Goal: Task Accomplishment & Management: Complete application form

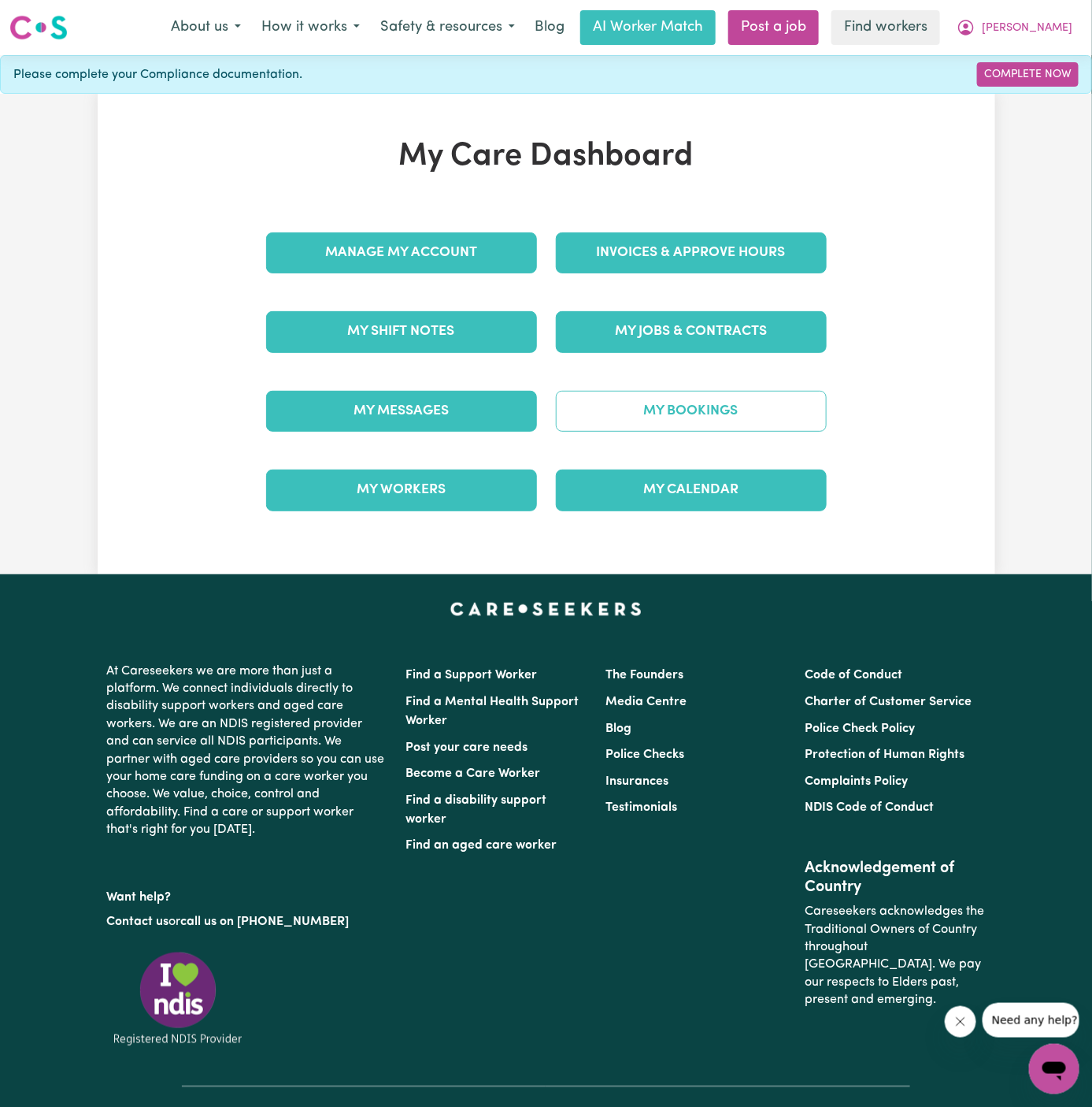
click at [719, 404] on link "My Bookings" at bounding box center [692, 410] width 271 height 41
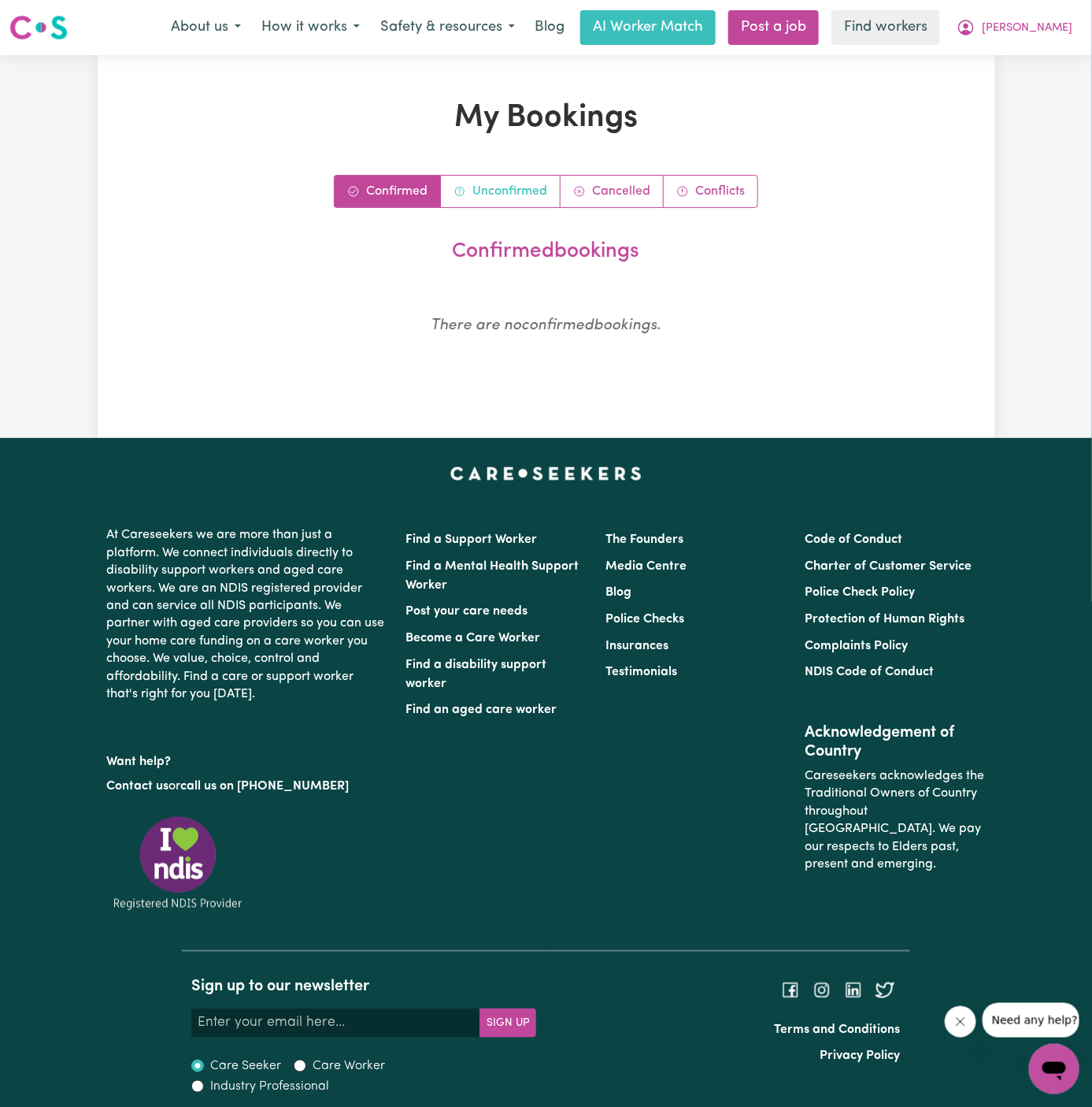
click at [527, 202] on link "Unconfirmed" at bounding box center [501, 191] width 119 height 32
click at [403, 176] on link "Confirmed" at bounding box center [387, 191] width 107 height 32
click at [1054, 28] on span "[PERSON_NAME]" at bounding box center [1027, 28] width 91 height 17
click at [1054, 55] on link "My Dashboard" at bounding box center [1019, 62] width 124 height 30
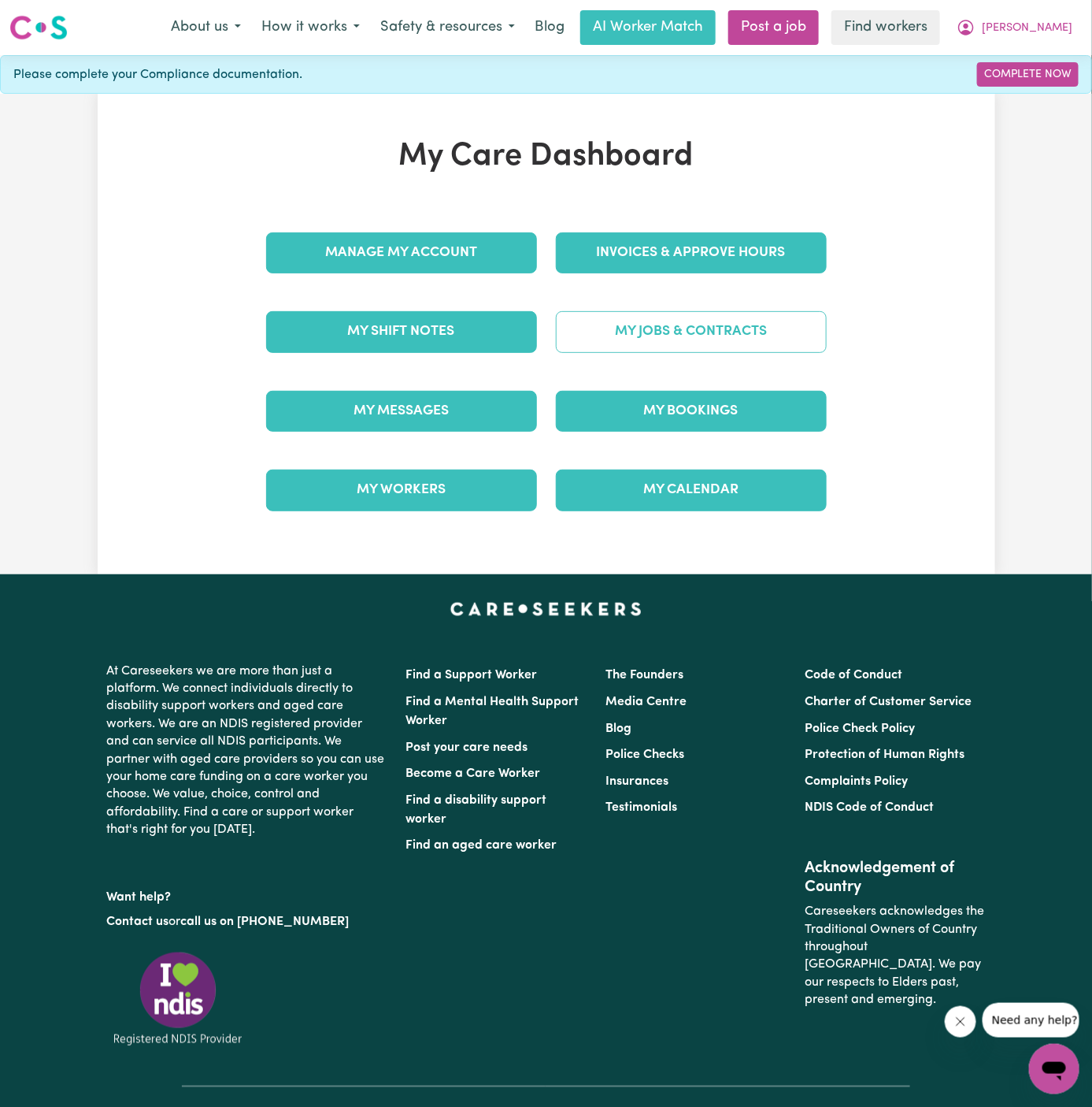
click at [627, 333] on link "My Jobs & Contracts" at bounding box center [692, 332] width 271 height 41
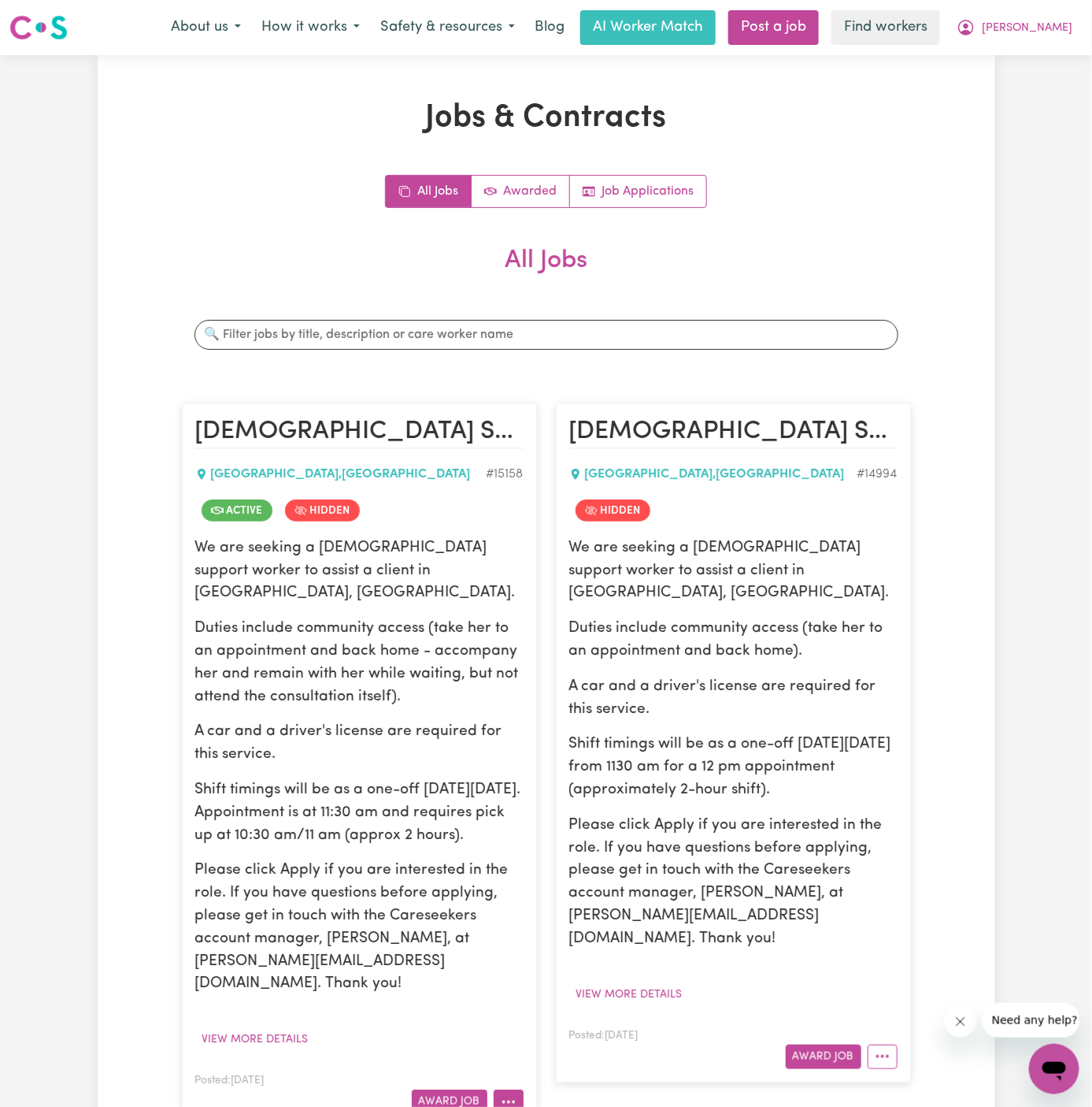
click at [518, 1089] on button "More options" at bounding box center [509, 1101] width 30 height 25
click at [580, 892] on link "View/Edit Contract" at bounding box center [570, 908] width 152 height 32
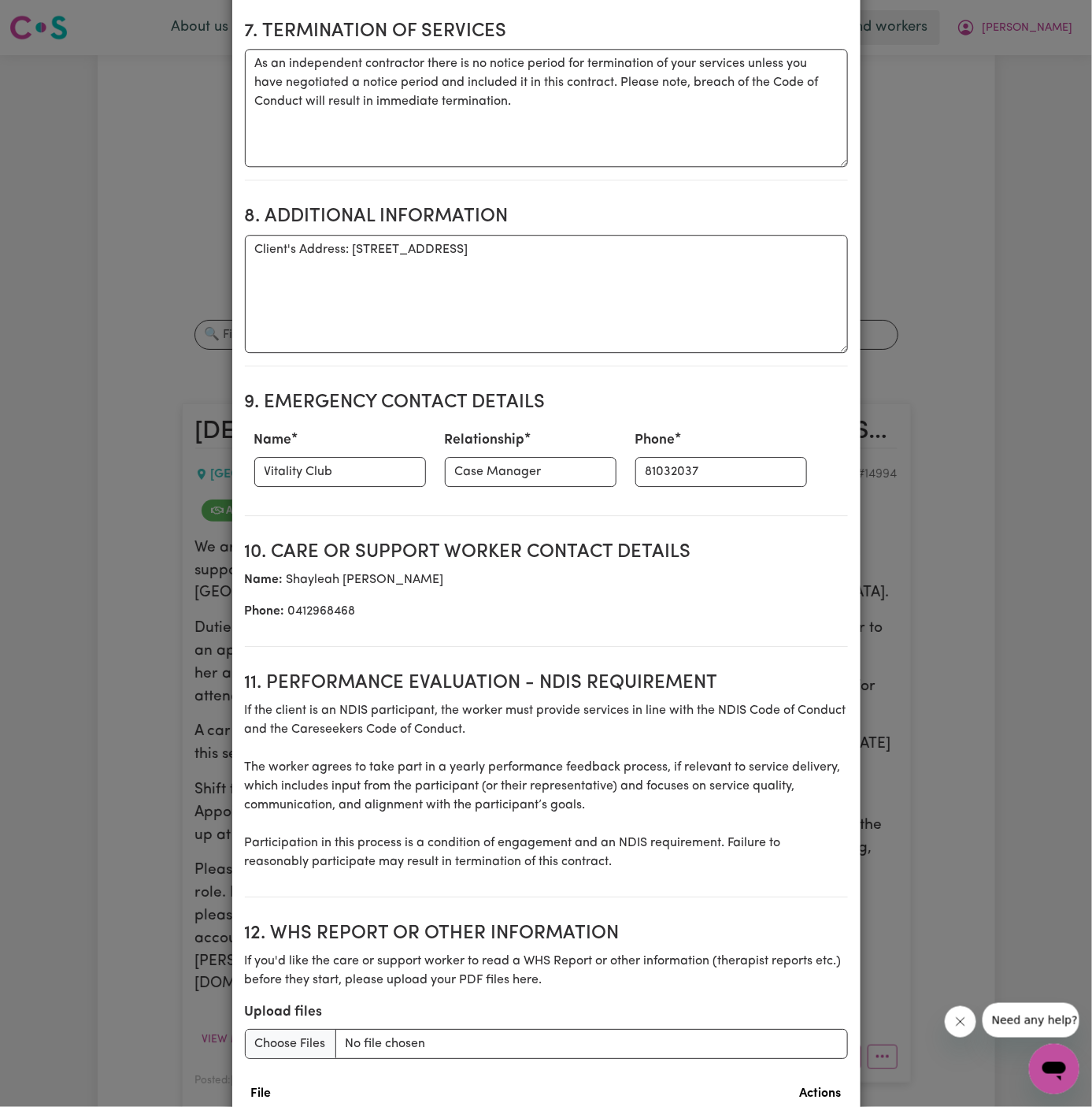
scroll to position [1661, 0]
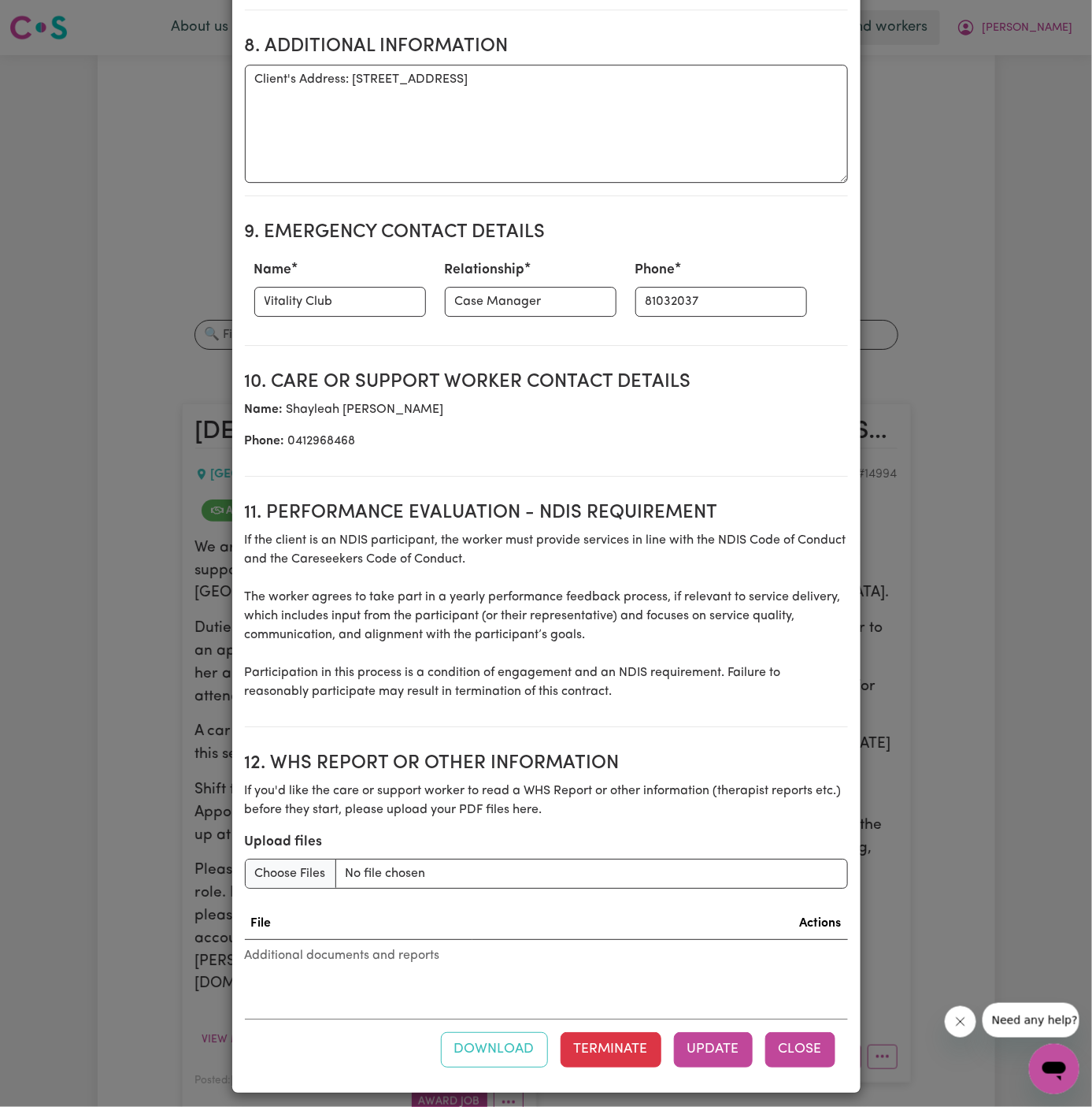
click at [792, 1048] on button "Close" at bounding box center [800, 1048] width 70 height 35
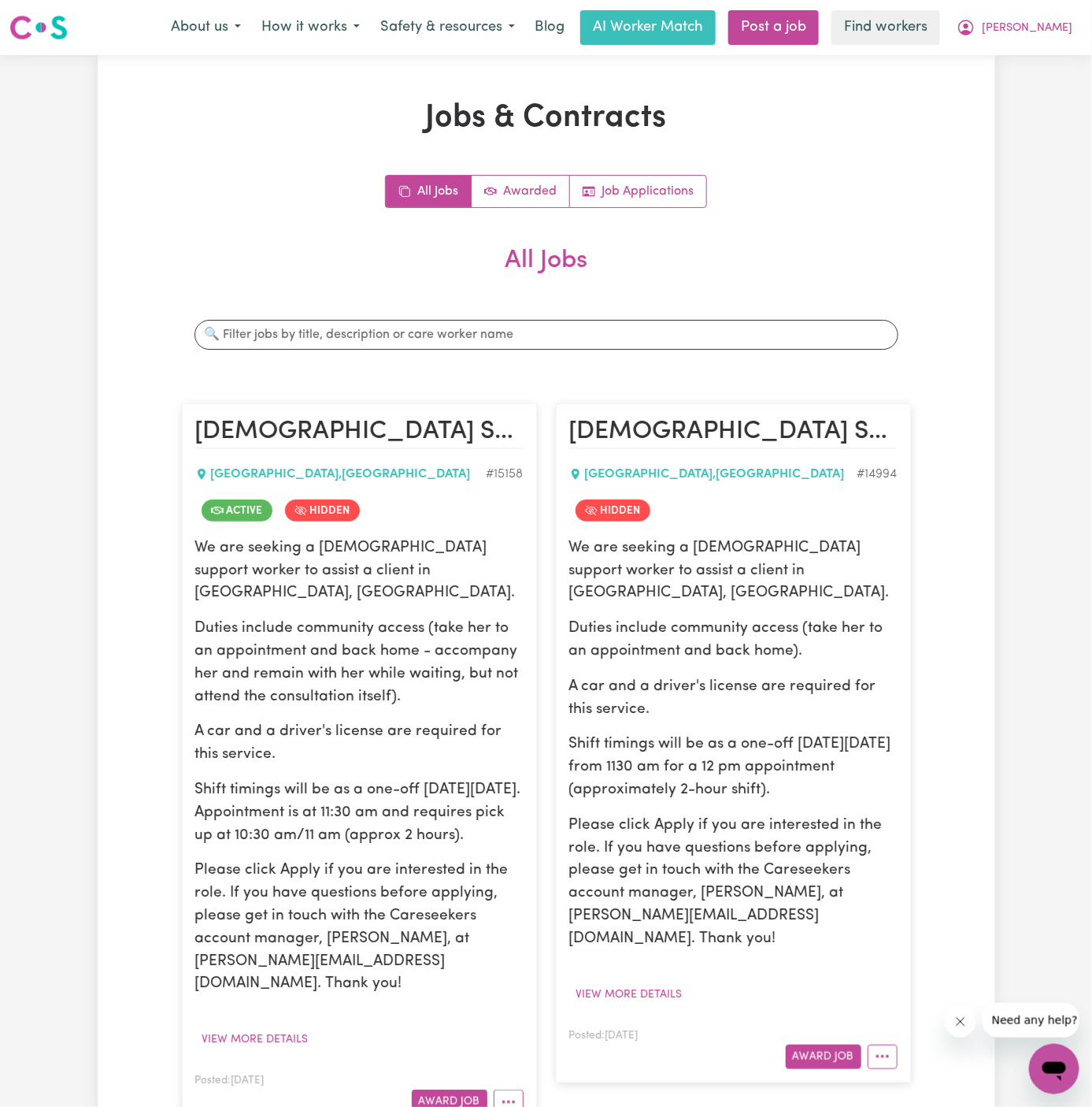
scroll to position [0, 0]
click at [512, 1089] on button "More options" at bounding box center [509, 1101] width 30 height 25
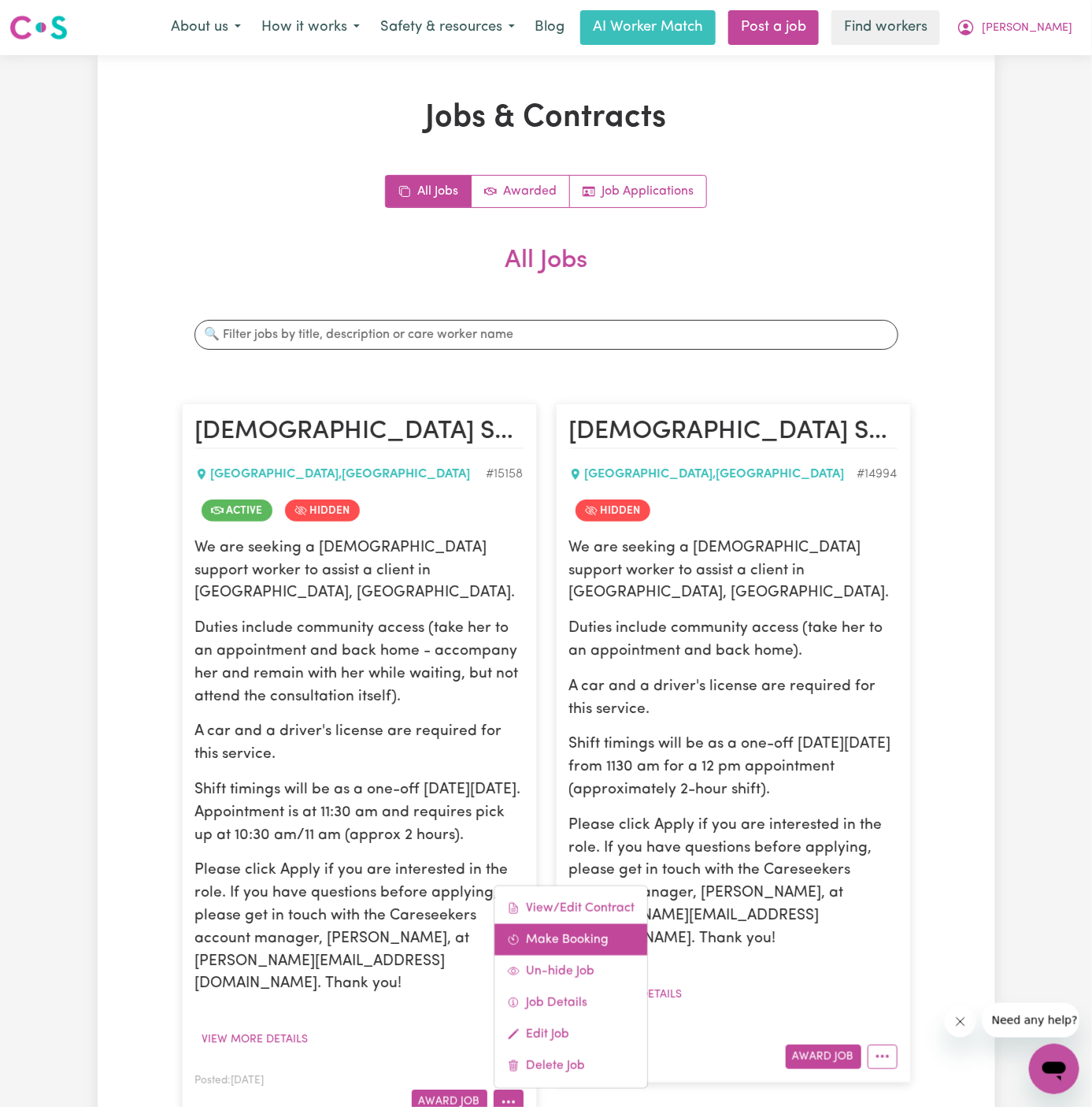
click at [584, 924] on link "Make Booking" at bounding box center [570, 940] width 152 height 32
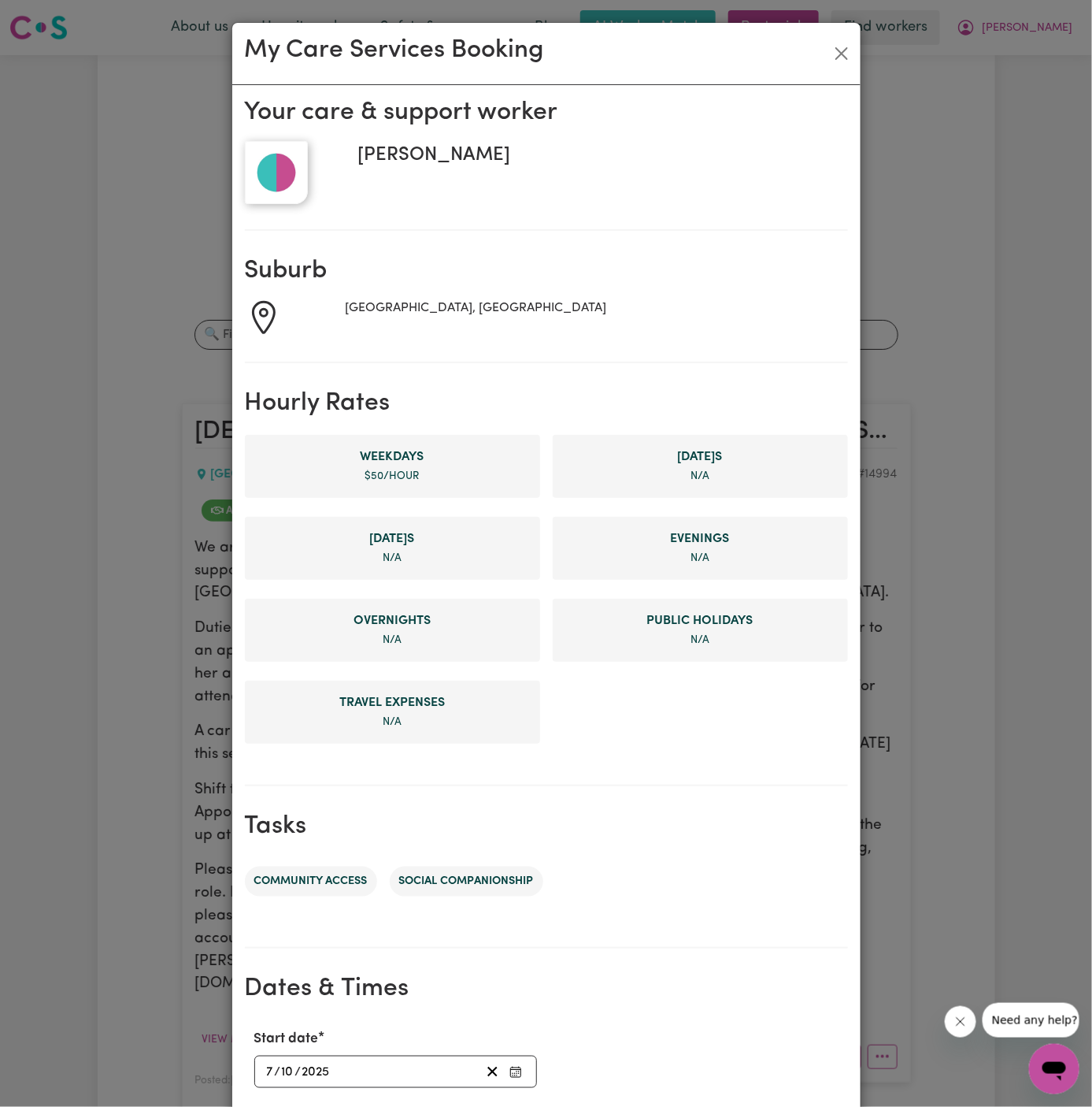
scroll to position [299, 0]
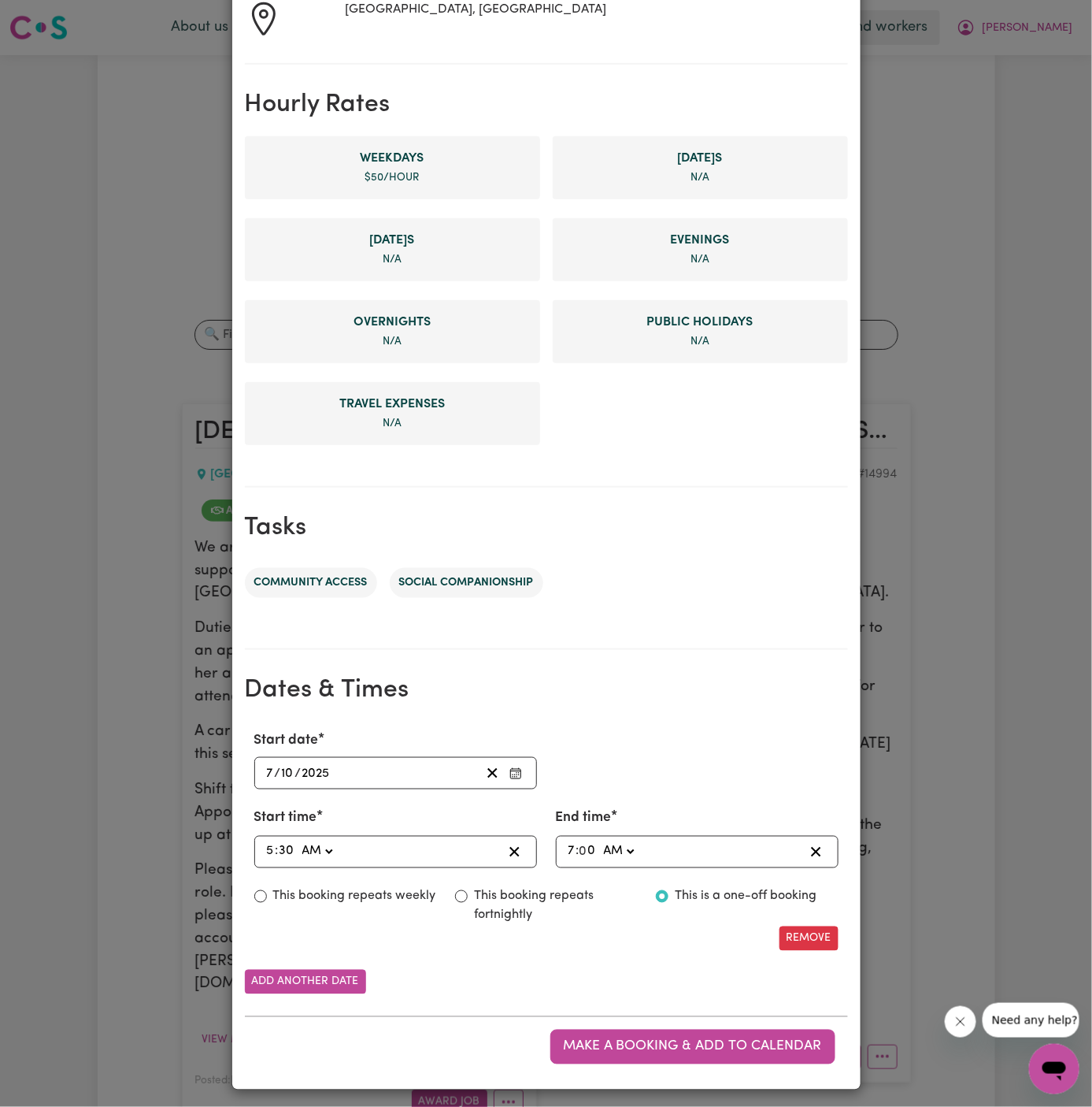
click at [262, 764] on div "[DATE] [DATE]" at bounding box center [396, 773] width 283 height 32
click at [262, 761] on div "[DATE] [DATE]" at bounding box center [396, 773] width 283 height 32
click at [259, 760] on div "[DATE] [DATE]" at bounding box center [396, 773] width 283 height 32
click at [268, 768] on input "7" at bounding box center [270, 773] width 9 height 21
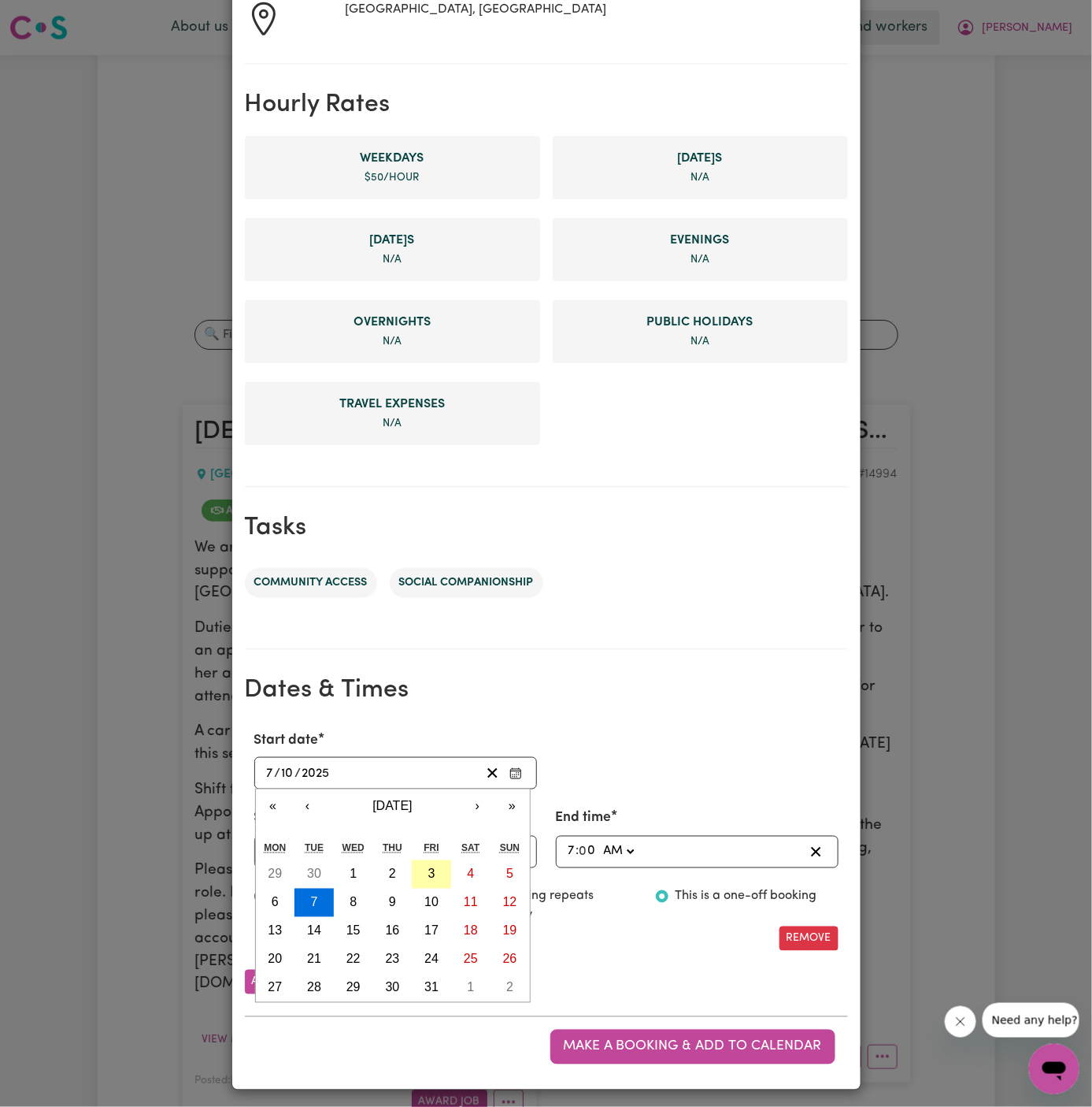
click at [434, 869] on abbr "3" at bounding box center [431, 873] width 7 height 13
type input "[DATE]"
type input "3"
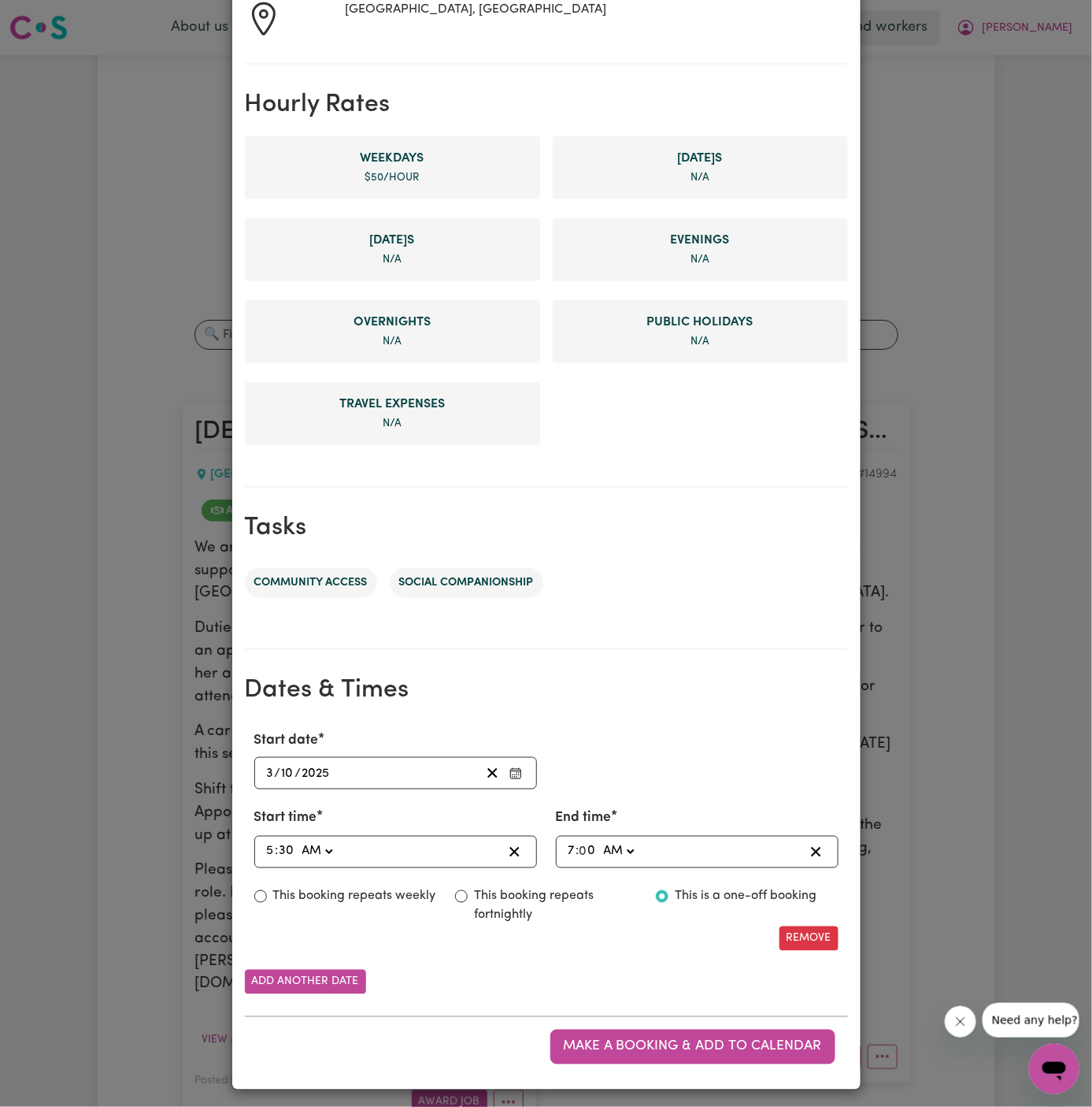
click at [269, 851] on input "5" at bounding box center [270, 851] width 9 height 21
type input "01:30"
type input "1"
type input "10:30"
type input "10"
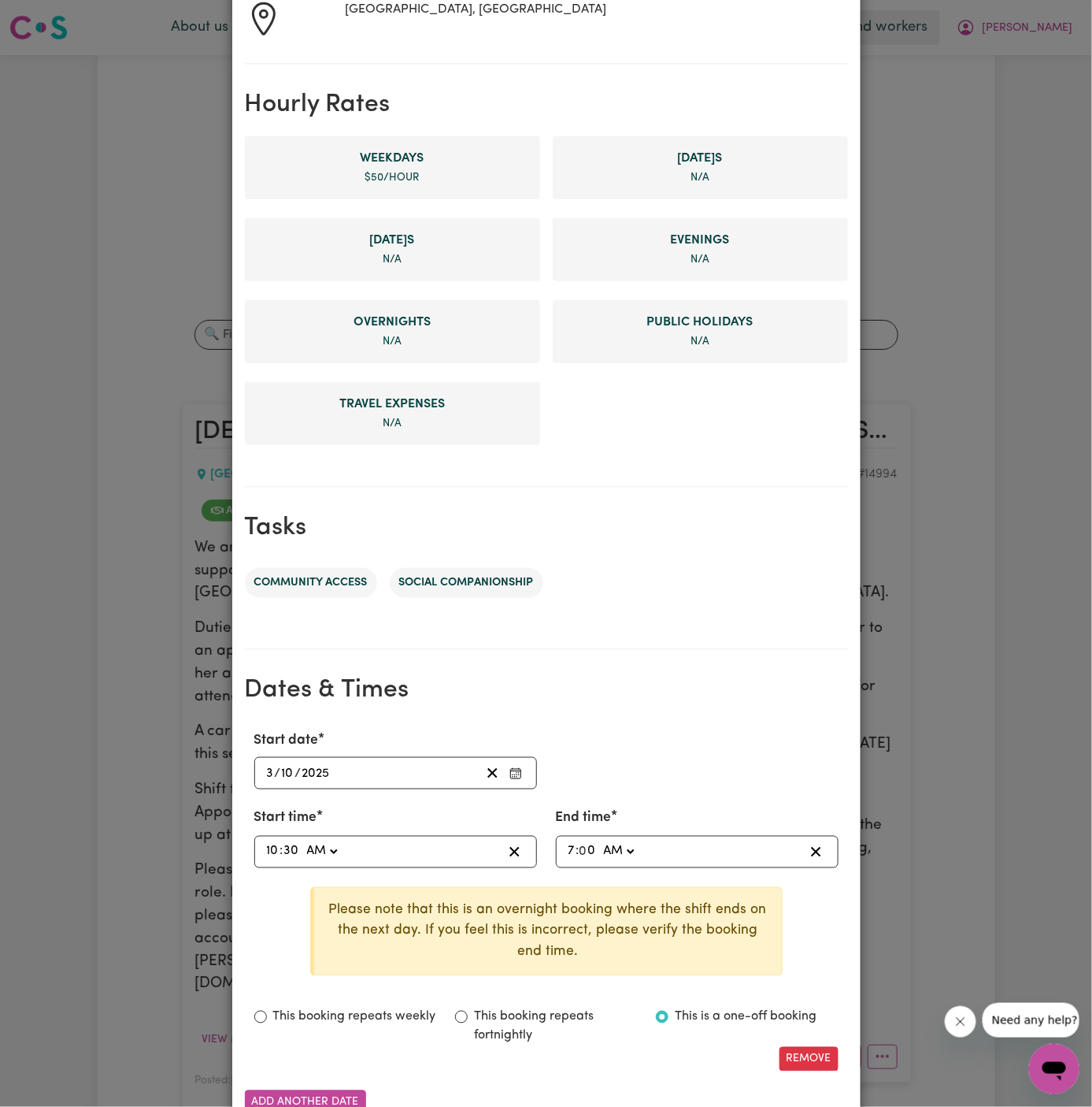
click at [575, 847] on input "7" at bounding box center [571, 851] width 9 height 21
type input "01:00"
type input "1"
type input "00:00"
type input "12"
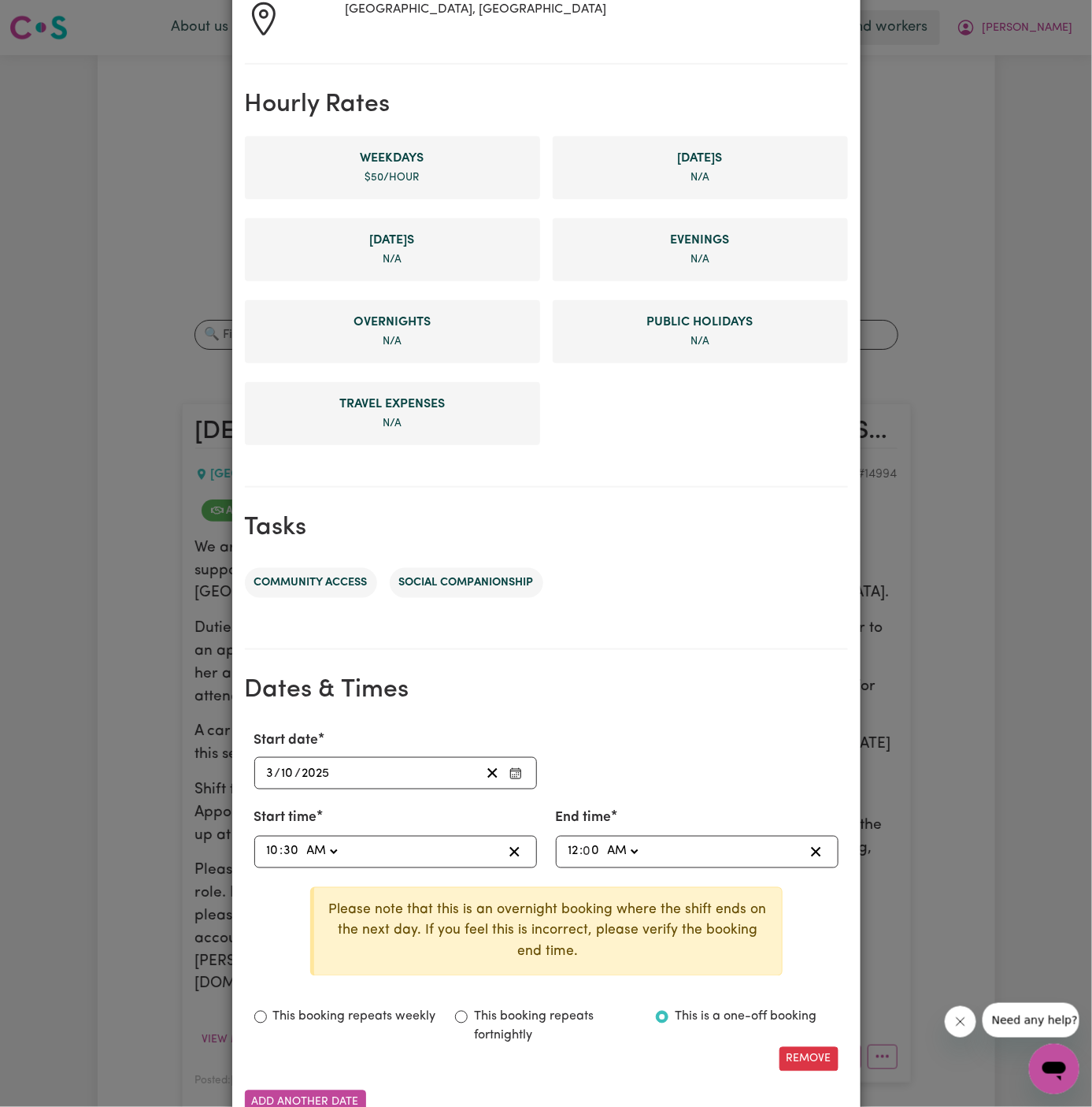
type input "00:03"
type input "3"
type input "00:30"
type input "30"
click at [676, 854] on div "00:30 12 : 30 AM PM" at bounding box center [685, 851] width 238 height 21
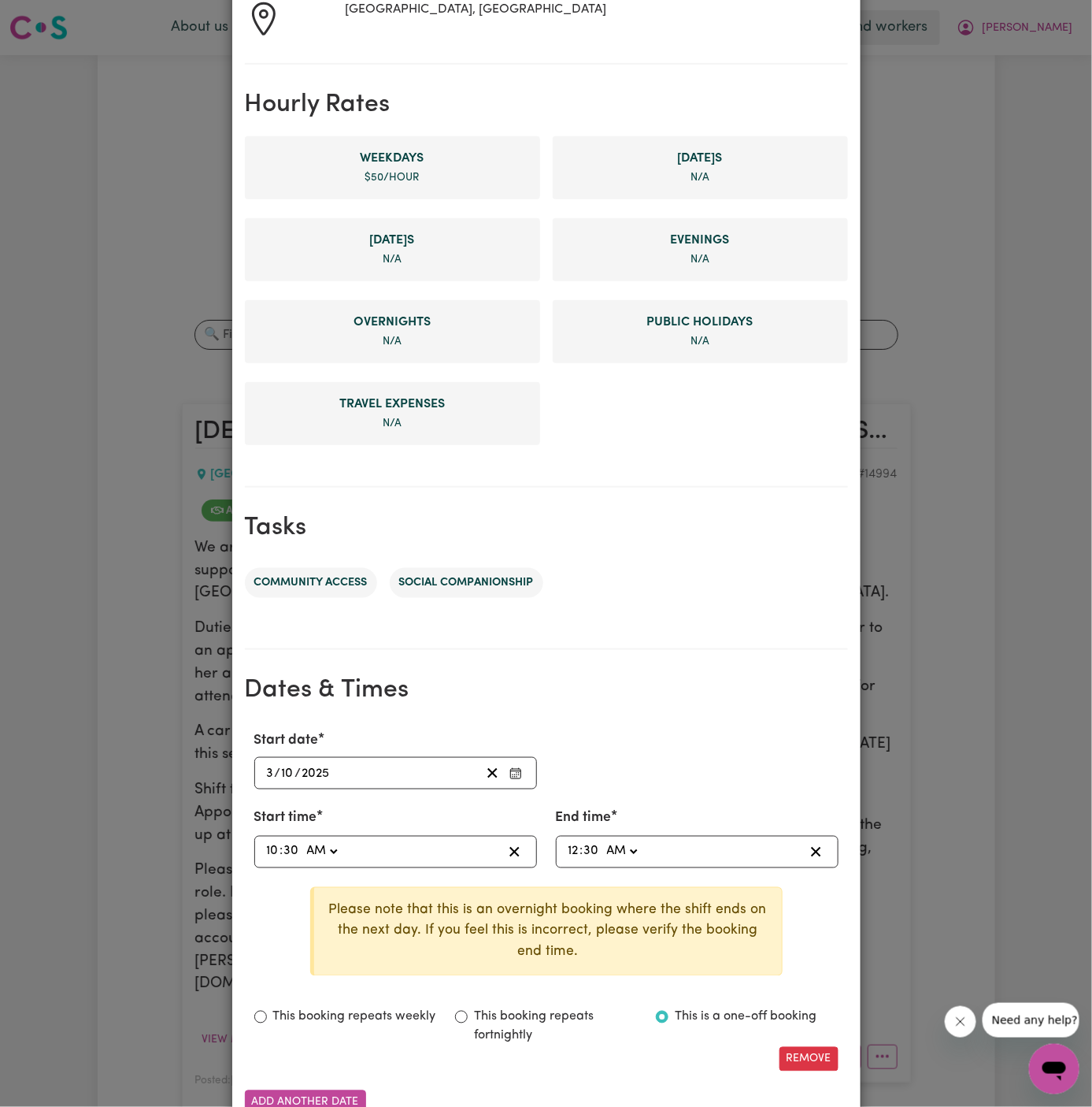
click at [684, 724] on div "Start date [DATE] [DATE] « ‹ [DATE] › » Mon Tue Wed Thu Fri Sat Sun 29 30 1 2 3…" at bounding box center [546, 901] width 603 height 366
click at [630, 854] on select "AM PM" at bounding box center [621, 851] width 37 height 21
select select "pm"
click at [603, 841] on select "AM PM" at bounding box center [621, 851] width 37 height 21
type input "12:30"
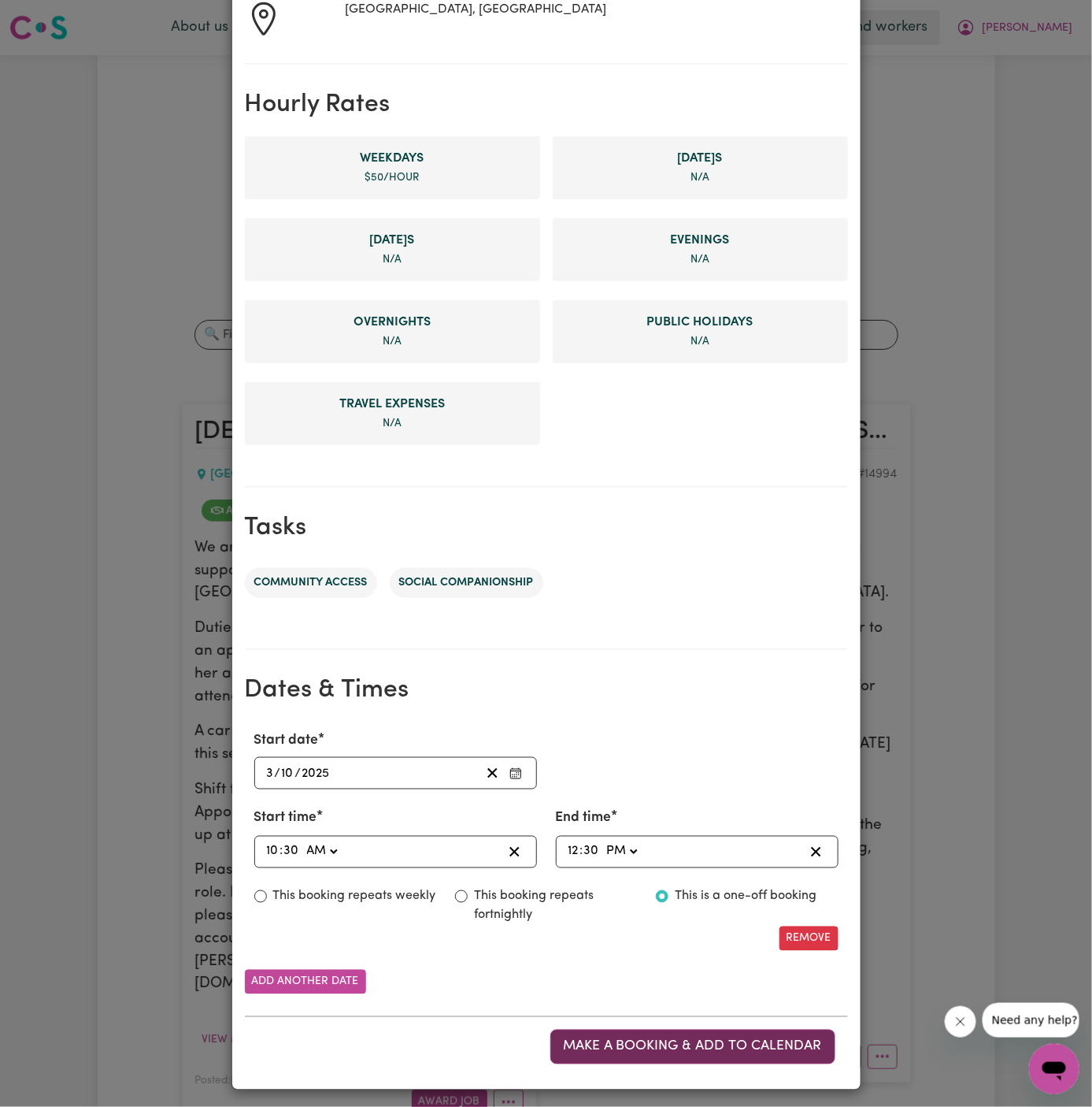
click at [659, 1040] on span "Make a booking & add to calendar" at bounding box center [694, 1045] width 259 height 13
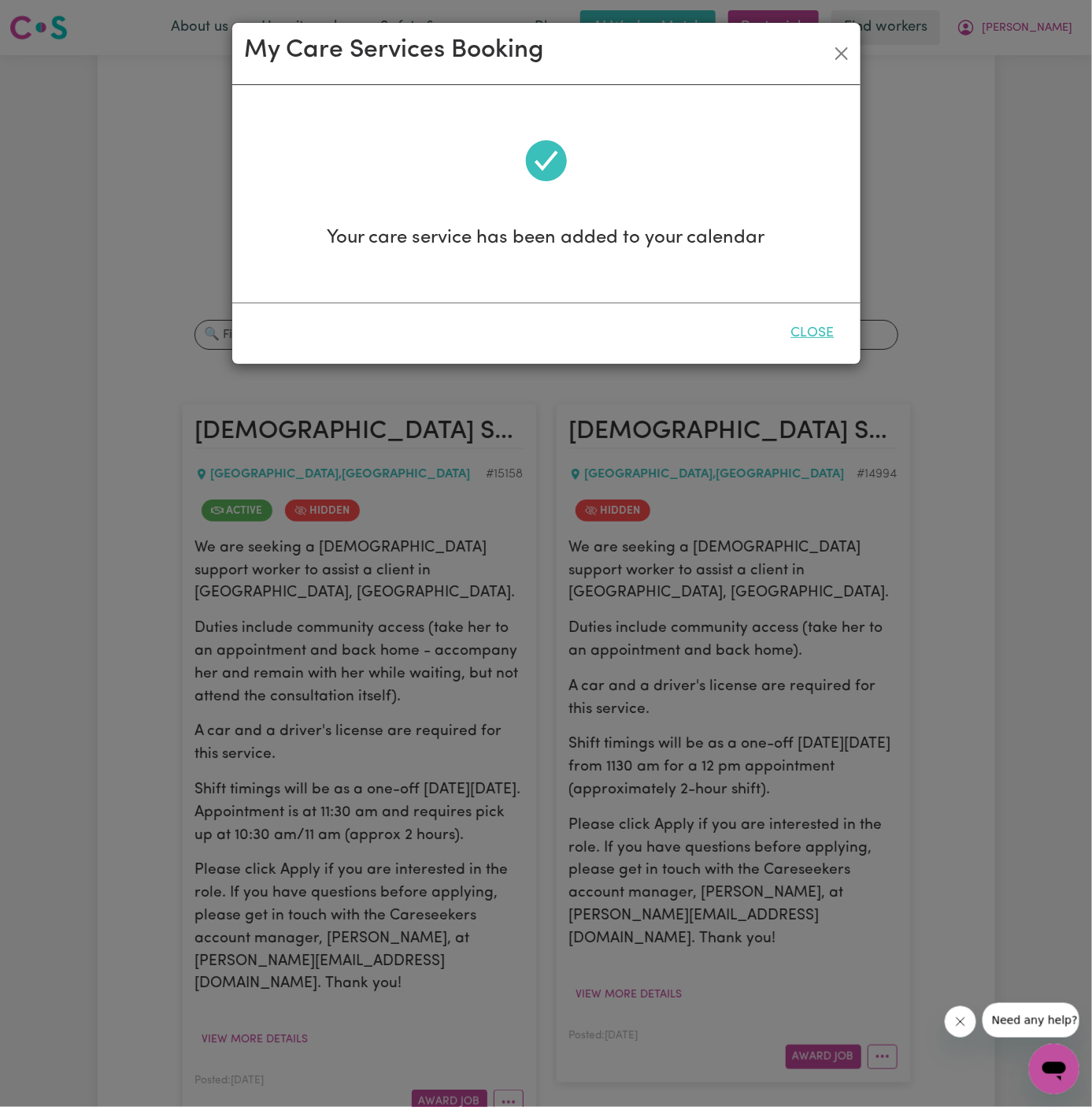
click at [816, 328] on button "Close" at bounding box center [813, 332] width 70 height 35
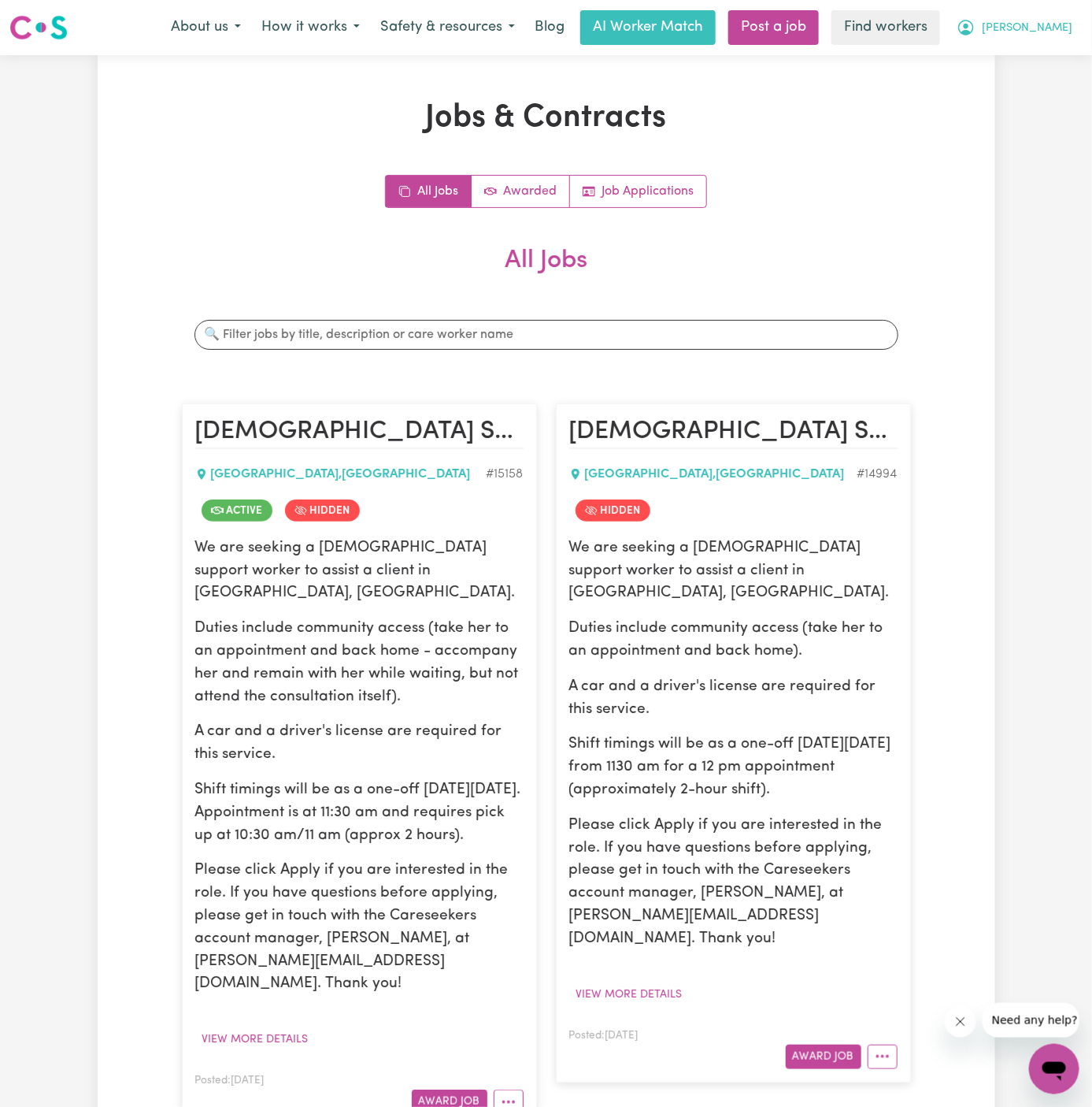
click at [1048, 34] on span "[PERSON_NAME]" at bounding box center [1027, 28] width 91 height 17
click at [1048, 100] on link "Logout" at bounding box center [1019, 91] width 124 height 30
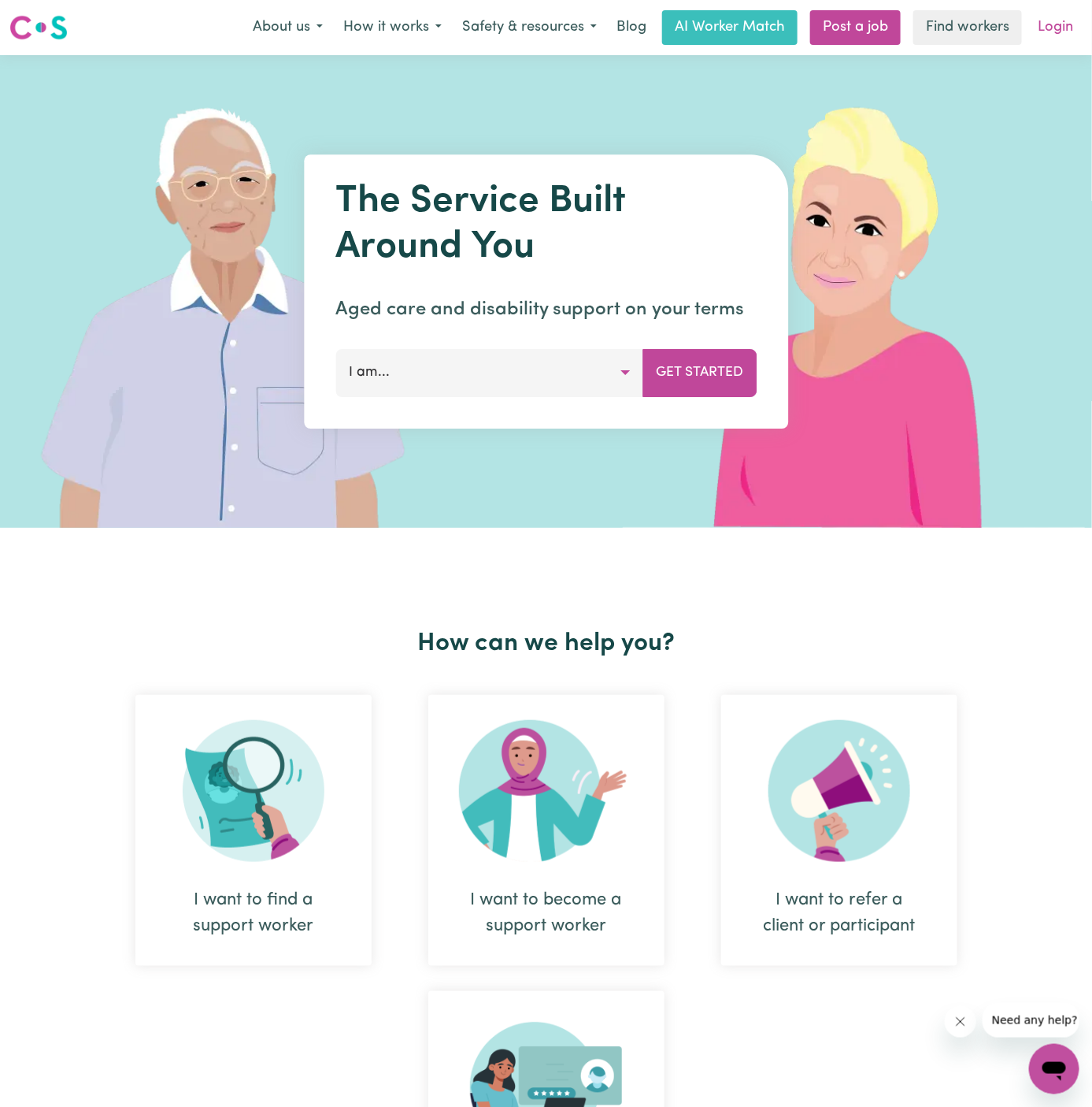
click at [1060, 17] on link "Login" at bounding box center [1055, 27] width 55 height 35
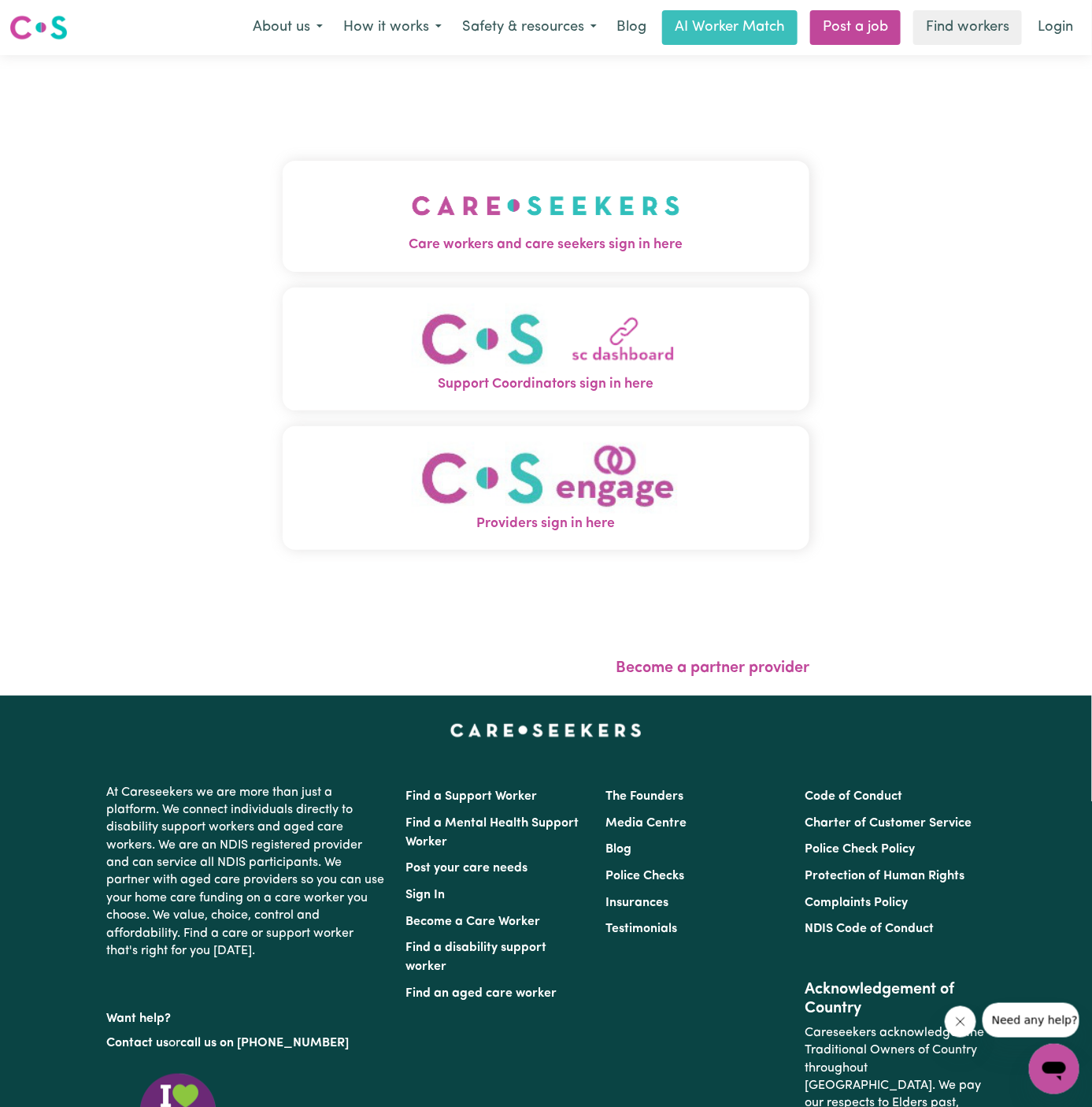
click at [522, 206] on img "Care workers and care seekers sign in here" at bounding box center [546, 205] width 269 height 59
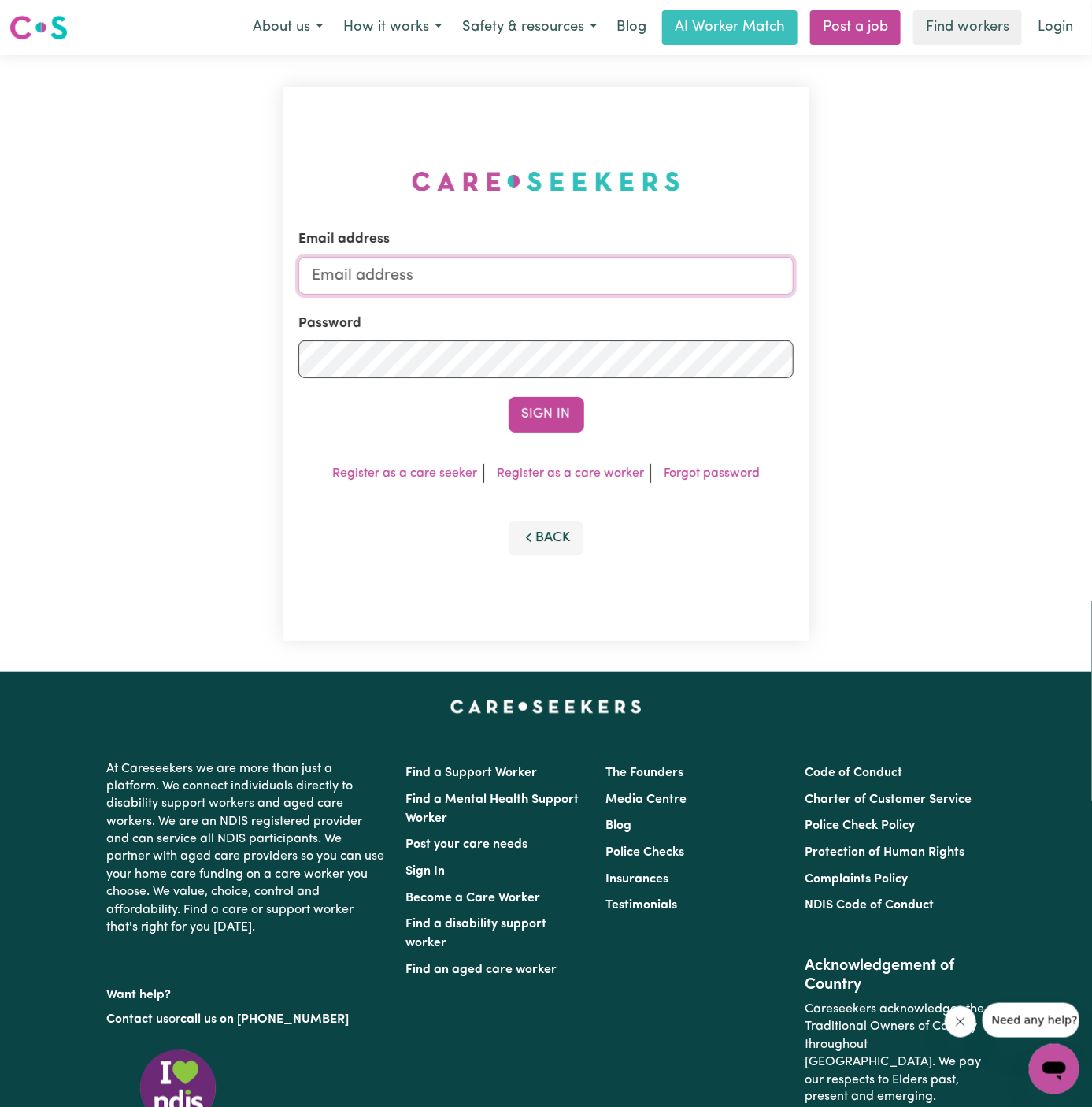
type input "[PERSON_NAME][EMAIL_ADDRESS][DOMAIN_NAME]"
click at [864, 26] on link "Post a job" at bounding box center [855, 27] width 91 height 35
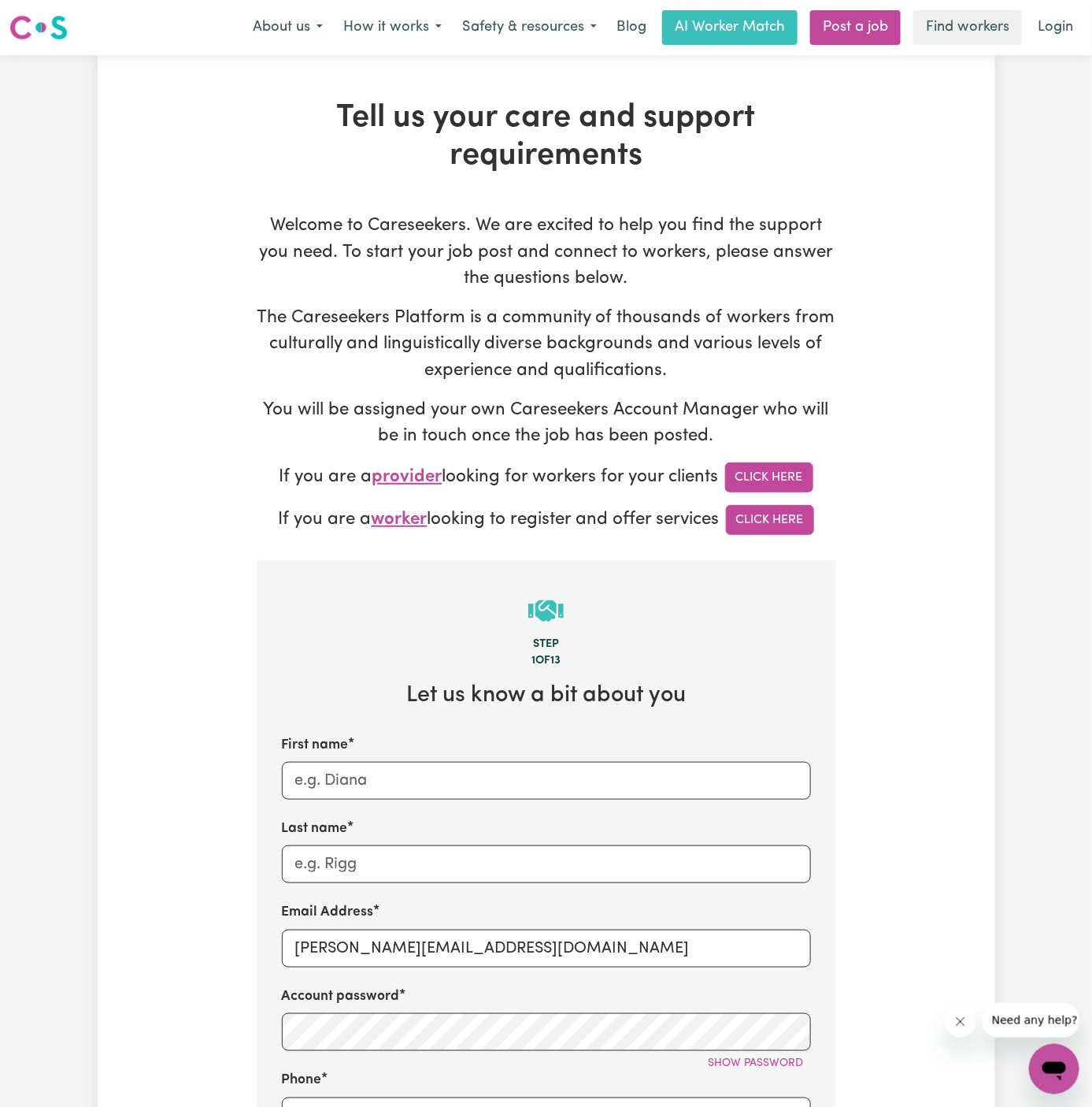
scroll to position [405, 0]
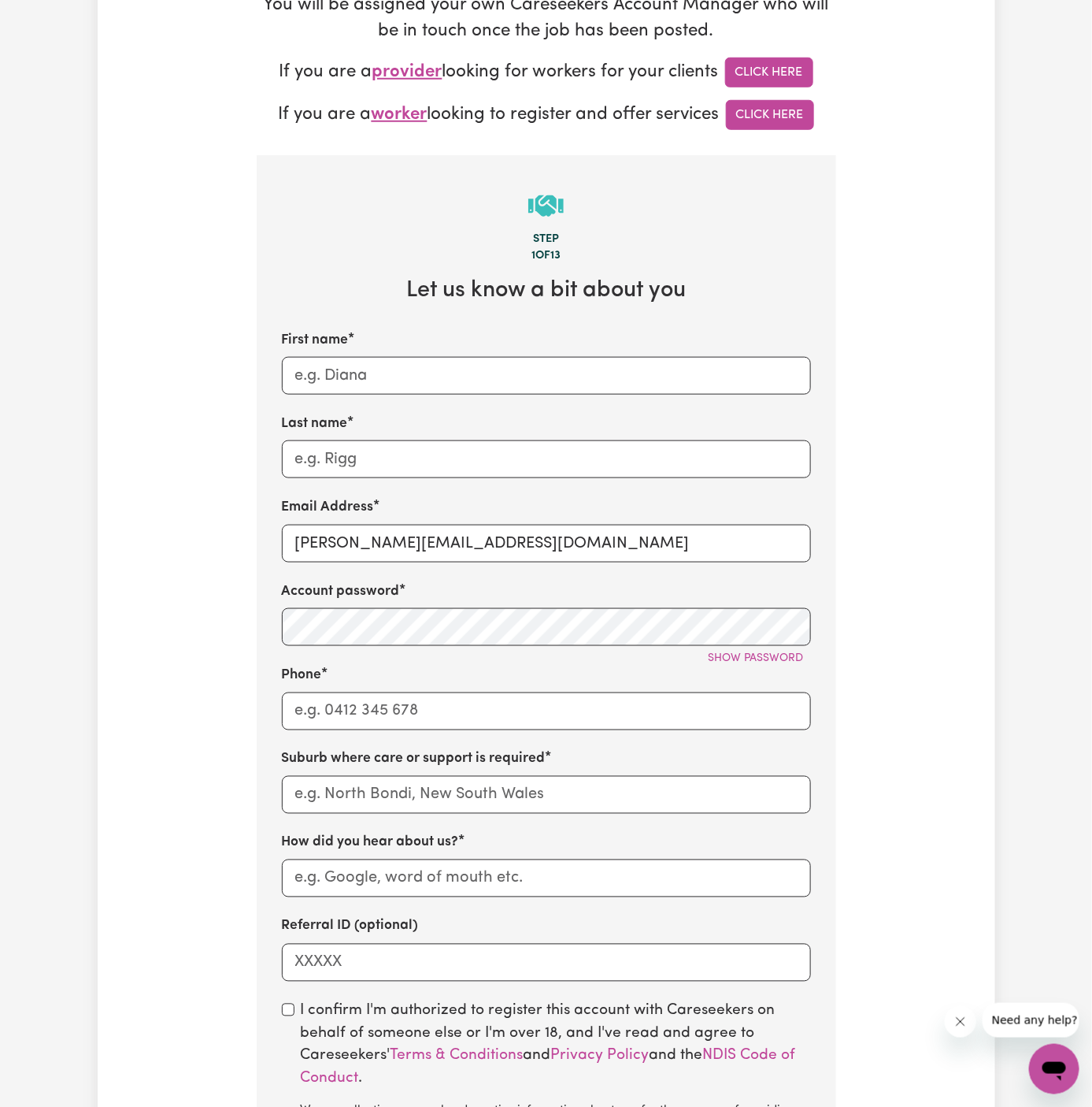
click at [398, 564] on div "First name Last name Email Address [PERSON_NAME][EMAIL_ADDRESS][DOMAIN_NAME] Ac…" at bounding box center [546, 656] width 530 height 651
drag, startPoint x: 334, startPoint y: 547, endPoint x: 627, endPoint y: 546, distance: 293.0
click at [627, 546] on input "[PERSON_NAME][EMAIL_ADDRESS][DOMAIN_NAME]" at bounding box center [546, 544] width 530 height 38
click at [386, 535] on input "[PERSON_NAME][EMAIL_ADDRESS][DOMAIN_NAME]" at bounding box center [546, 544] width 530 height 38
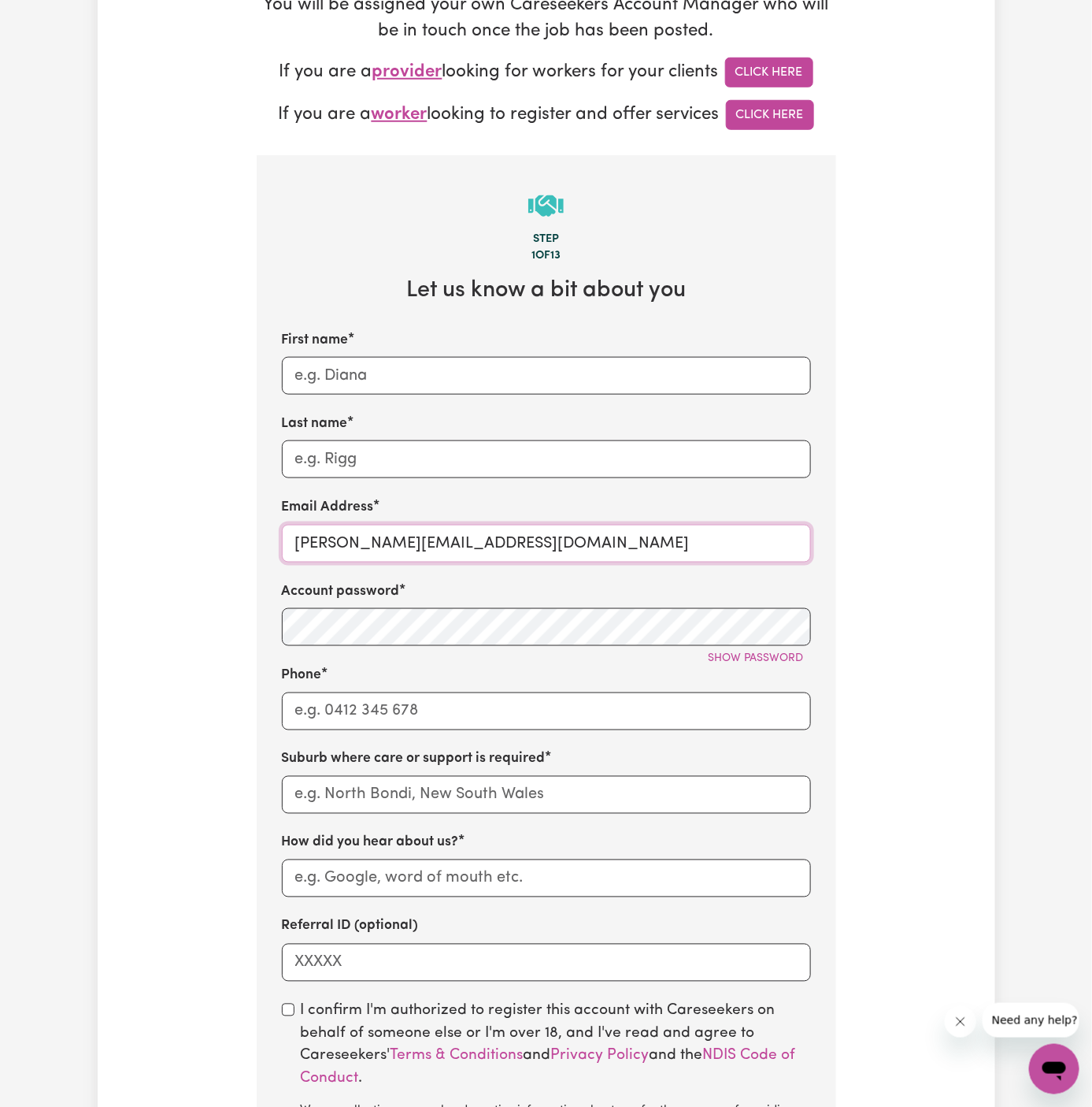
click at [386, 535] on input "[PERSON_NAME][EMAIL_ADDRESS][DOMAIN_NAME]" at bounding box center [546, 544] width 530 height 38
click at [409, 542] on input "[PERSON_NAME][EMAIL_ADDRESS][DOMAIN_NAME]" at bounding box center [546, 544] width 530 height 38
paste input "HarryNurmiELS"
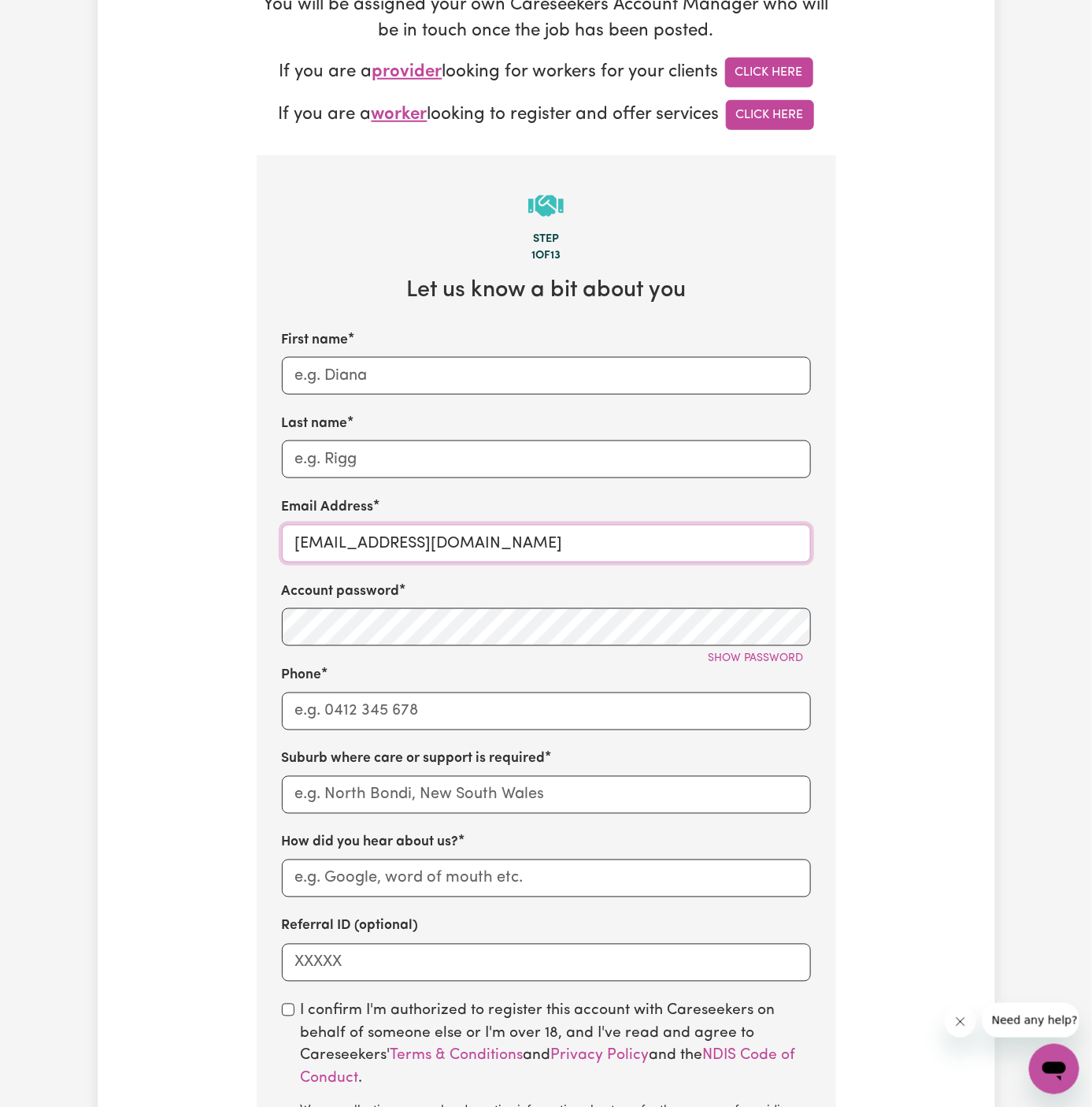
type input "[EMAIL_ADDRESS][DOMAIN_NAME]"
click at [469, 573] on div "First name Last name Email Address [EMAIL_ADDRESS][DOMAIN_NAME] Account passwor…" at bounding box center [546, 656] width 530 height 651
click at [470, 373] on input "First name" at bounding box center [546, 375] width 530 height 38
paste input "[PERSON_NAME]"
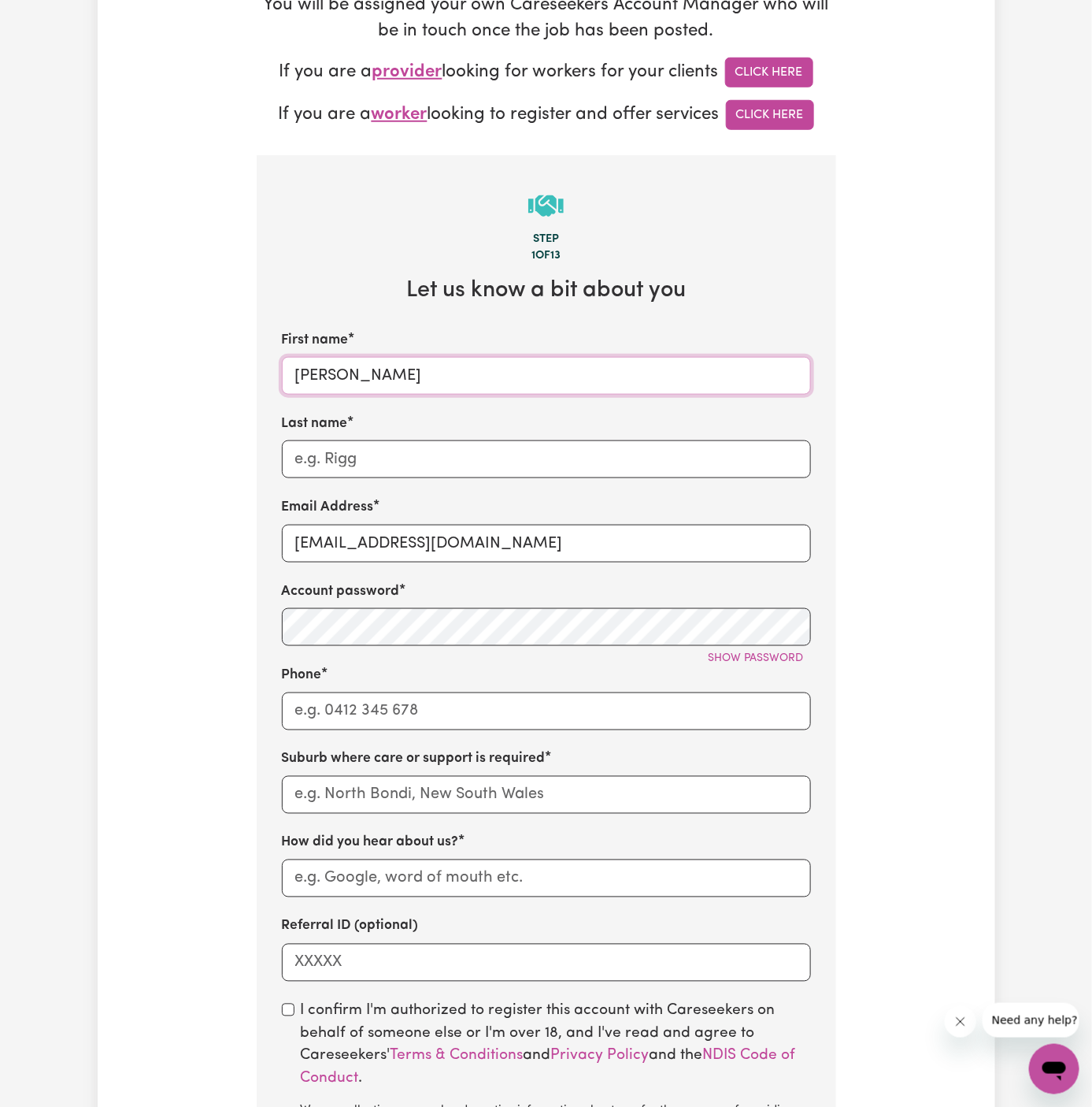
click at [367, 372] on input "[PERSON_NAME]" at bounding box center [546, 375] width 530 height 38
type input "[PERSON_NAME]"
click at [375, 464] on input "Last name" at bounding box center [546, 459] width 530 height 38
paste input "[PERSON_NAME]"
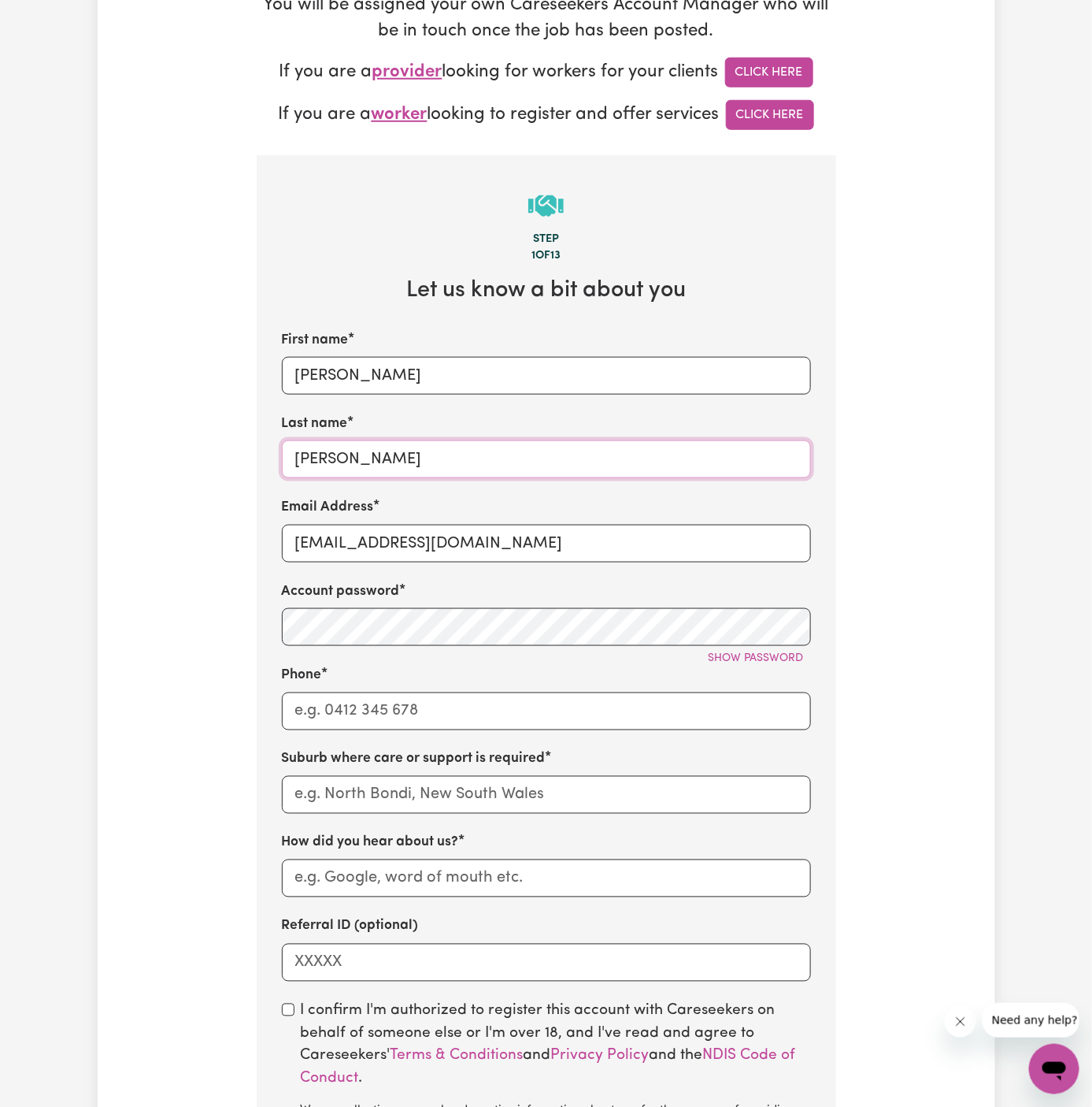
type input "[PERSON_NAME]"
click at [413, 698] on input "Phone" at bounding box center [546, 711] width 530 height 38
type input "1300765465"
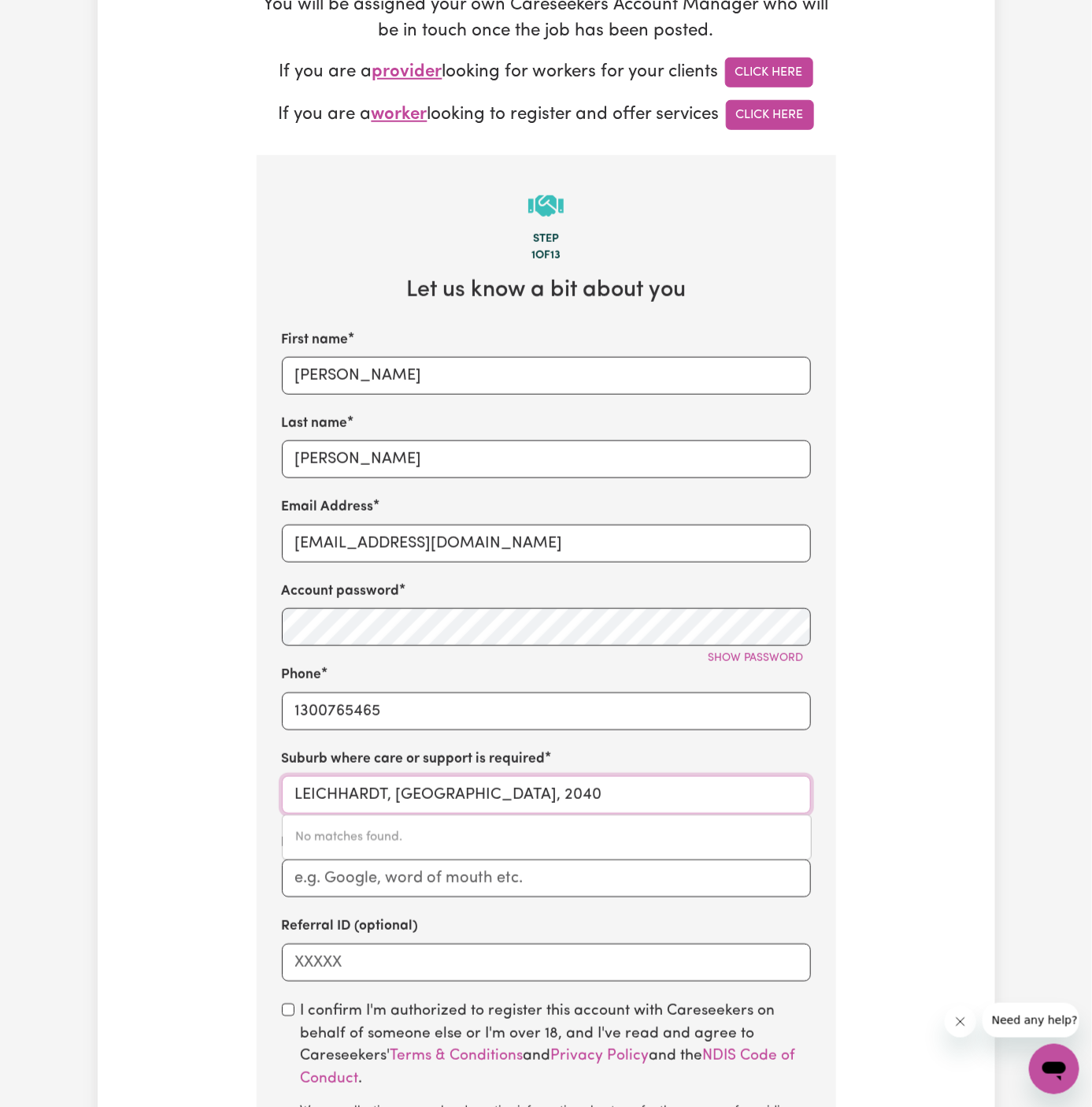
click at [403, 793] on input "LEICHHARDT, [GEOGRAPHIC_DATA], 2040" at bounding box center [546, 794] width 530 height 38
paste input "[GEOGRAPHIC_DATA]"
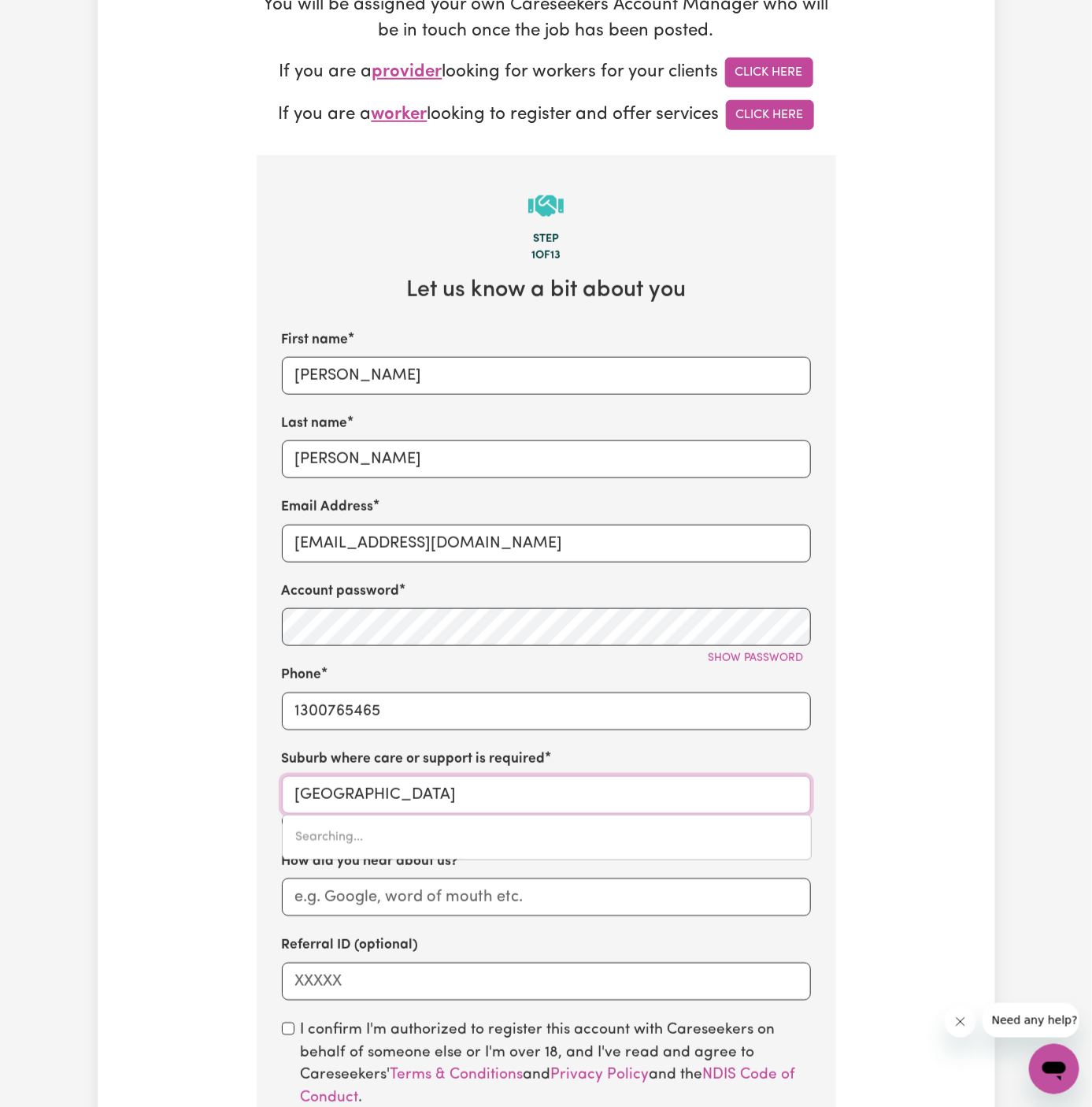
type input "[GEOGRAPHIC_DATA]"
click at [749, 607] on div "Account password Show password" at bounding box center [546, 613] width 530 height 65
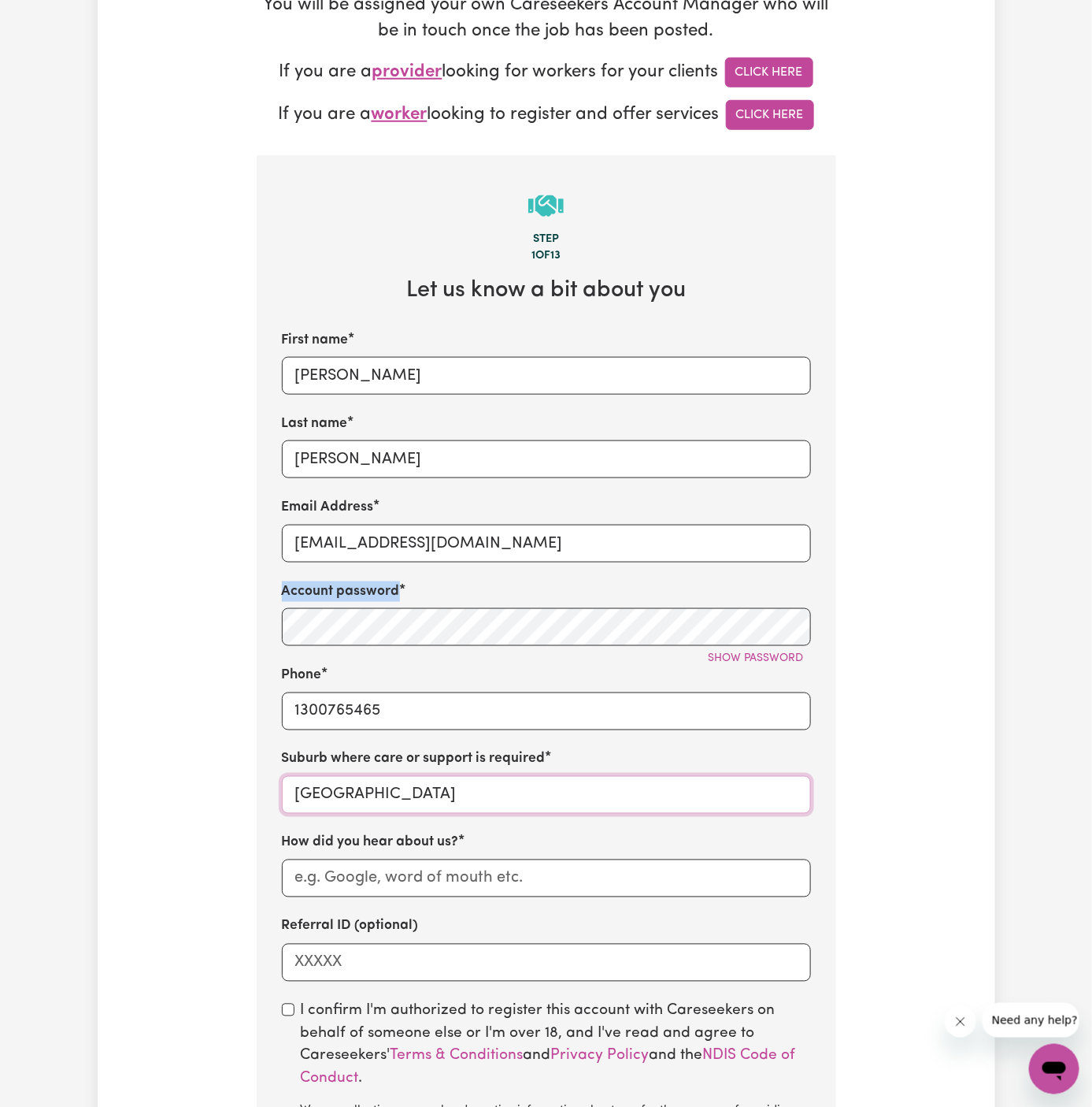
type input "[GEOGRAPHIC_DATA], [GEOGRAPHIC_DATA], 2137"
click at [485, 783] on input "[GEOGRAPHIC_DATA]" at bounding box center [546, 794] width 530 height 38
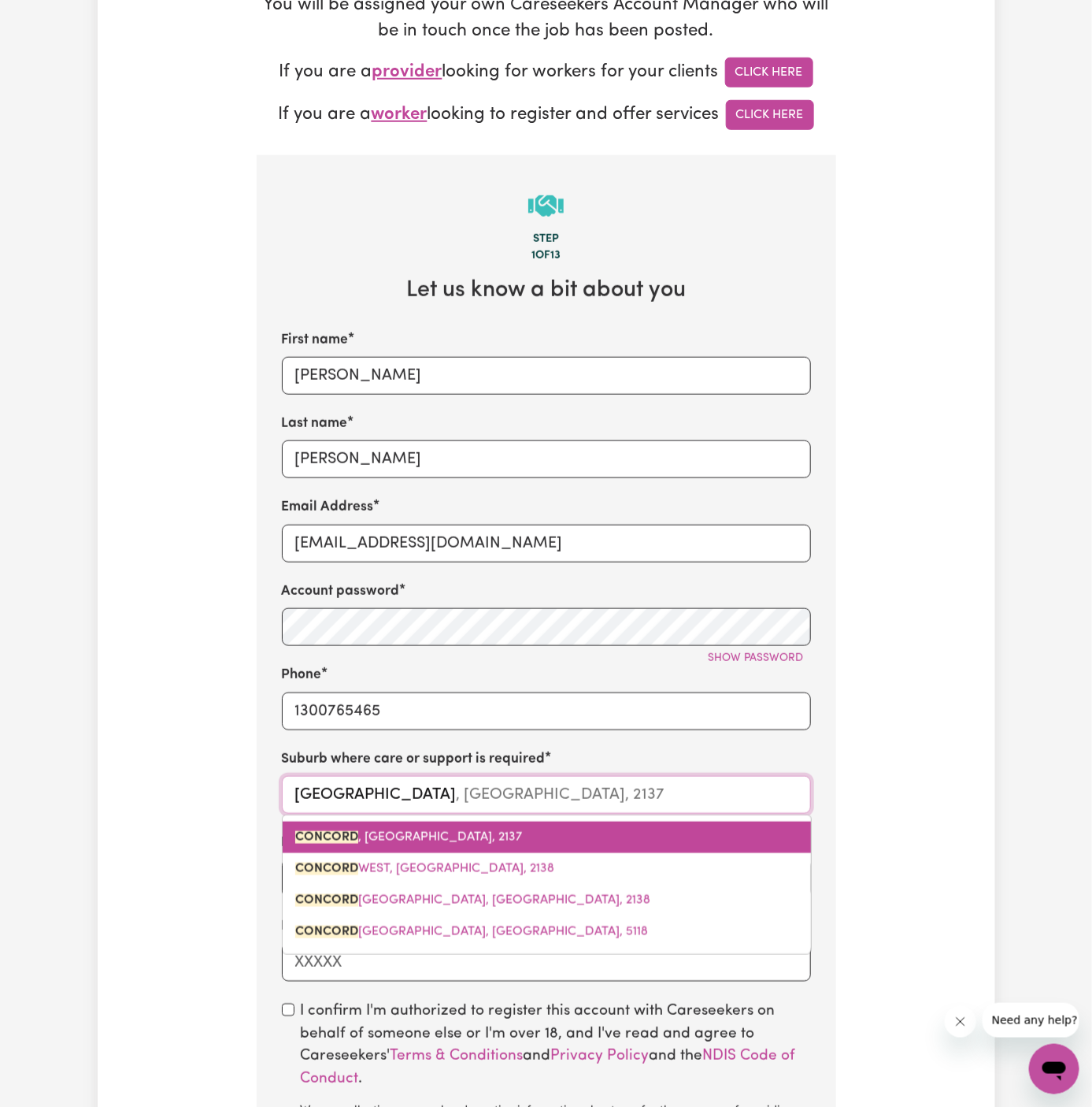
click at [492, 831] on span "[GEOGRAPHIC_DATA] , [GEOGRAPHIC_DATA], 2137" at bounding box center [409, 837] width 227 height 13
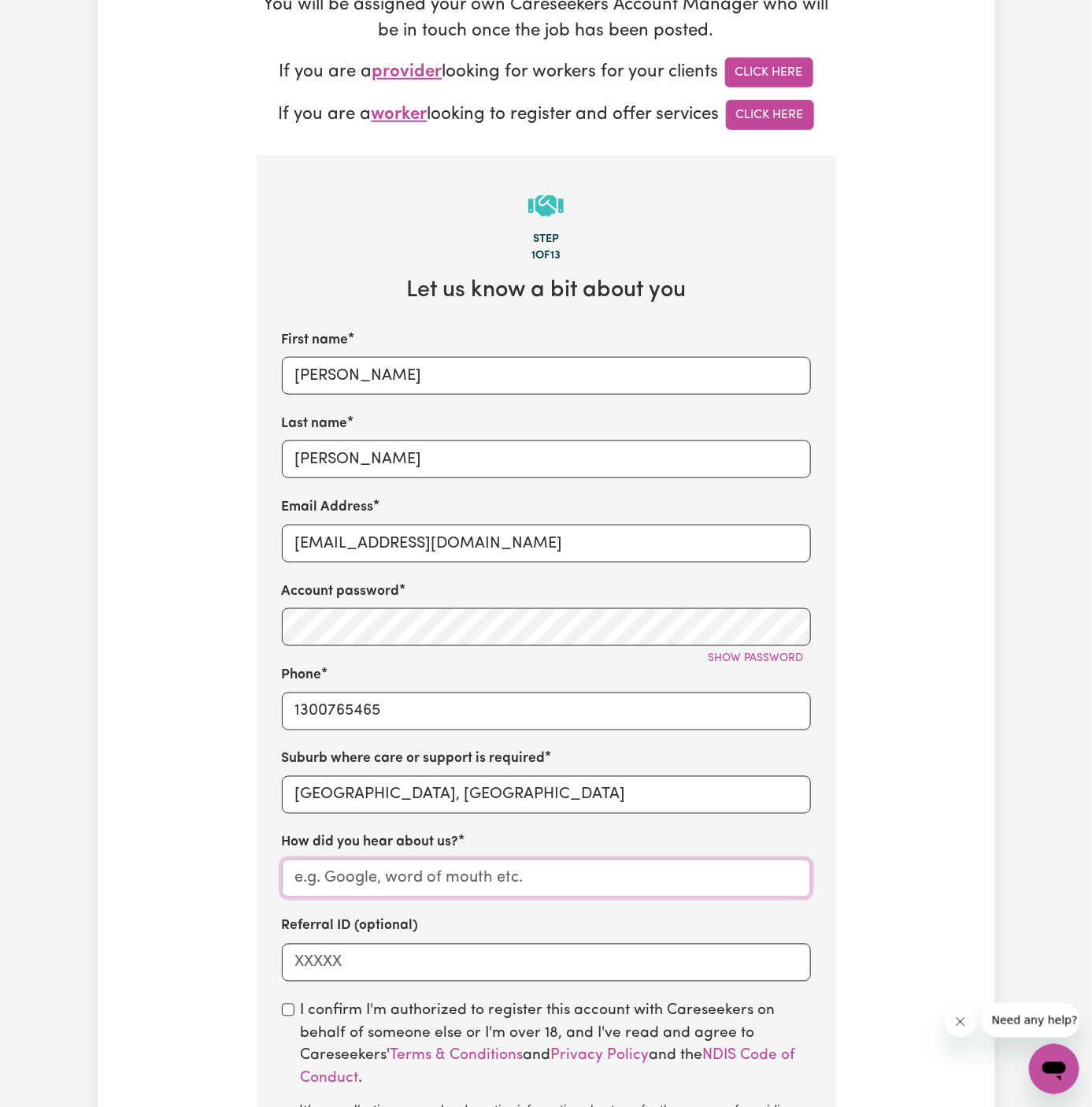
click at [386, 875] on input "How did you hear about us?" at bounding box center [546, 878] width 530 height 38
paste input "Empowered Living Services"
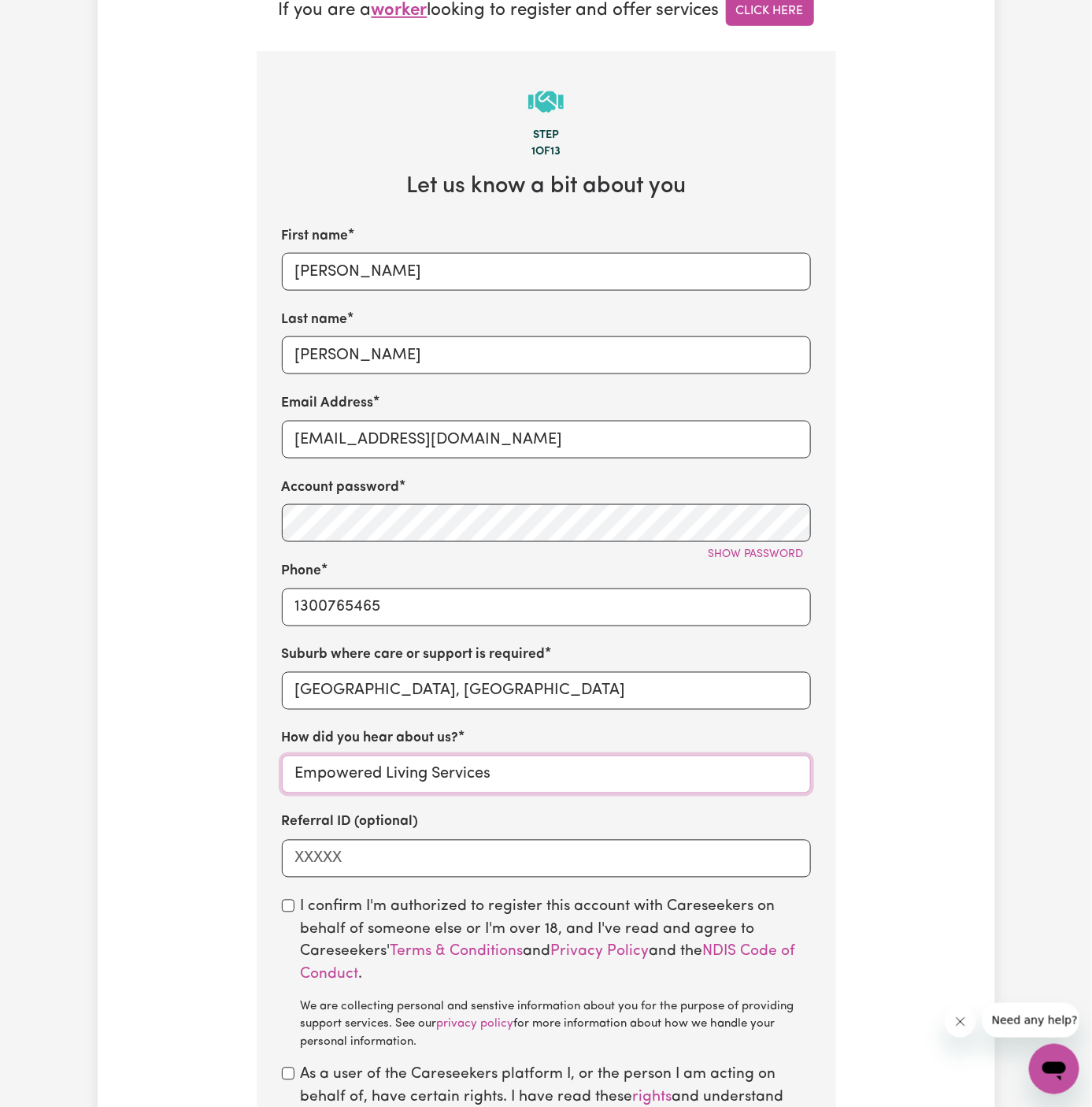
scroll to position [589, 0]
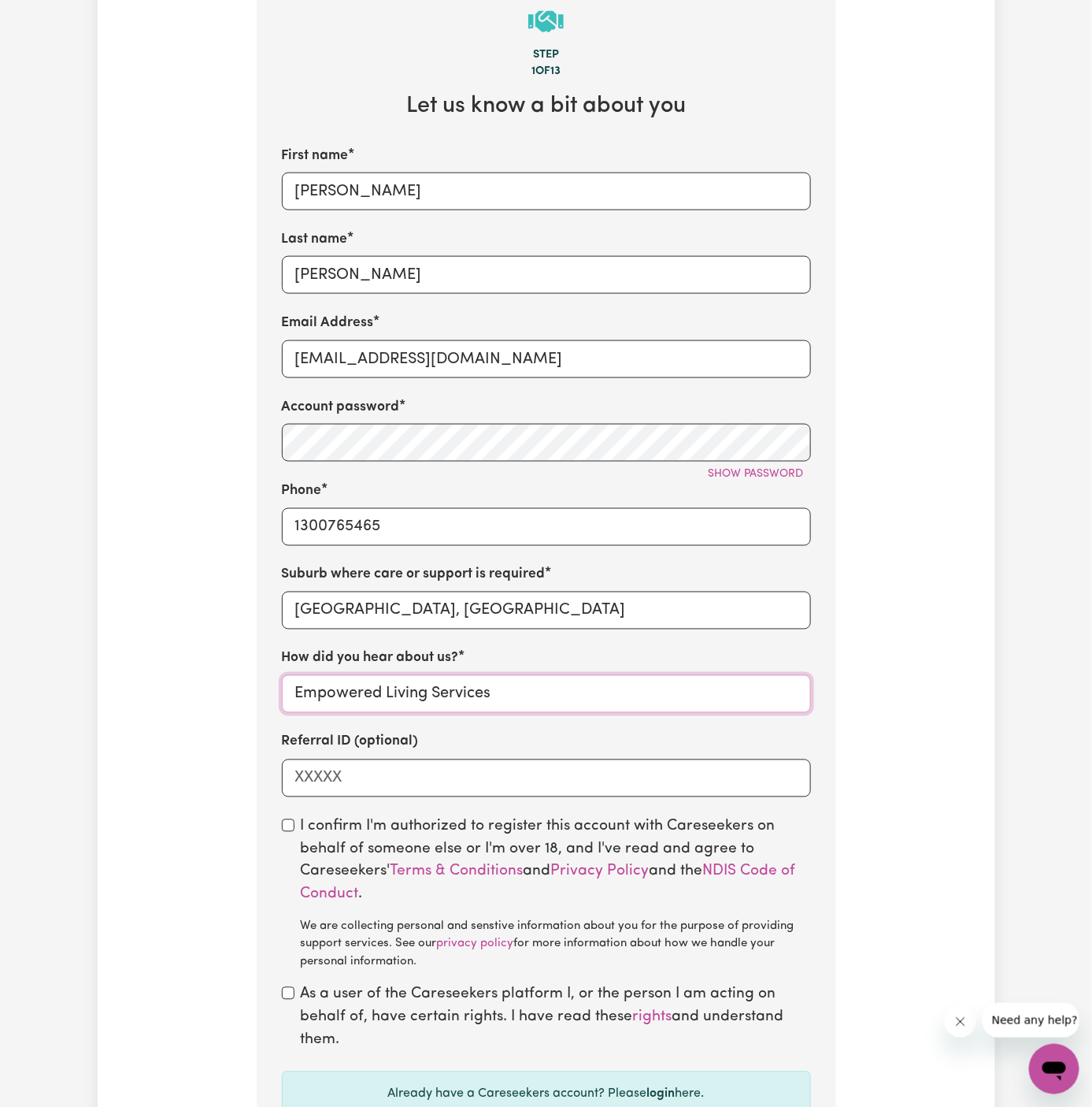
type input "Empowered Living Services"
click at [293, 805] on section "Step 1 of 13 Let us know a bit about you First name [PERSON_NAME] Last name [PE…" at bounding box center [546, 562] width 579 height 1184
click at [290, 820] on input "checkbox" at bounding box center [288, 825] width 13 height 13
checkbox input "true"
click at [294, 991] on input "checkbox" at bounding box center [288, 993] width 13 height 13
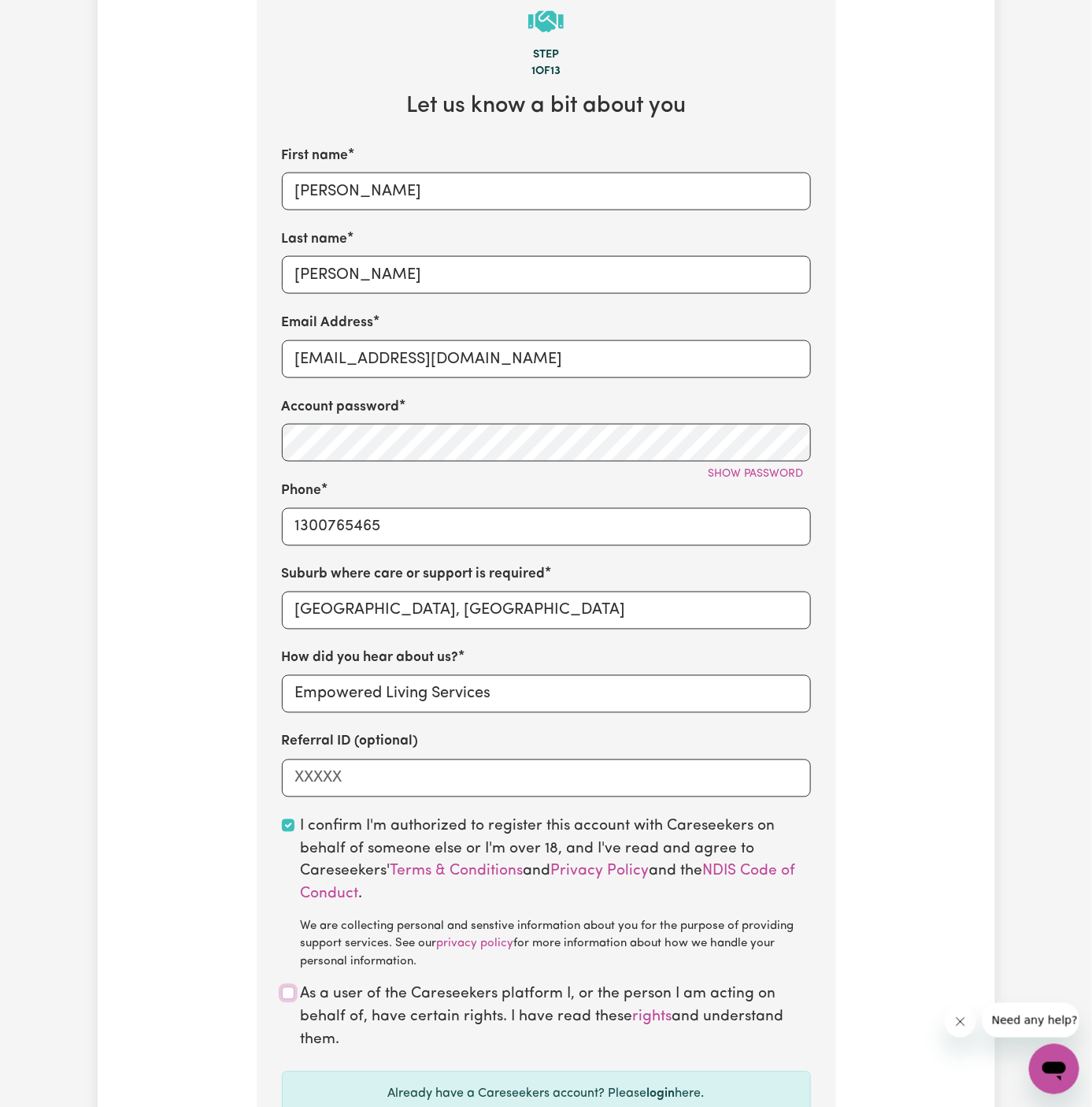
checkbox input "true"
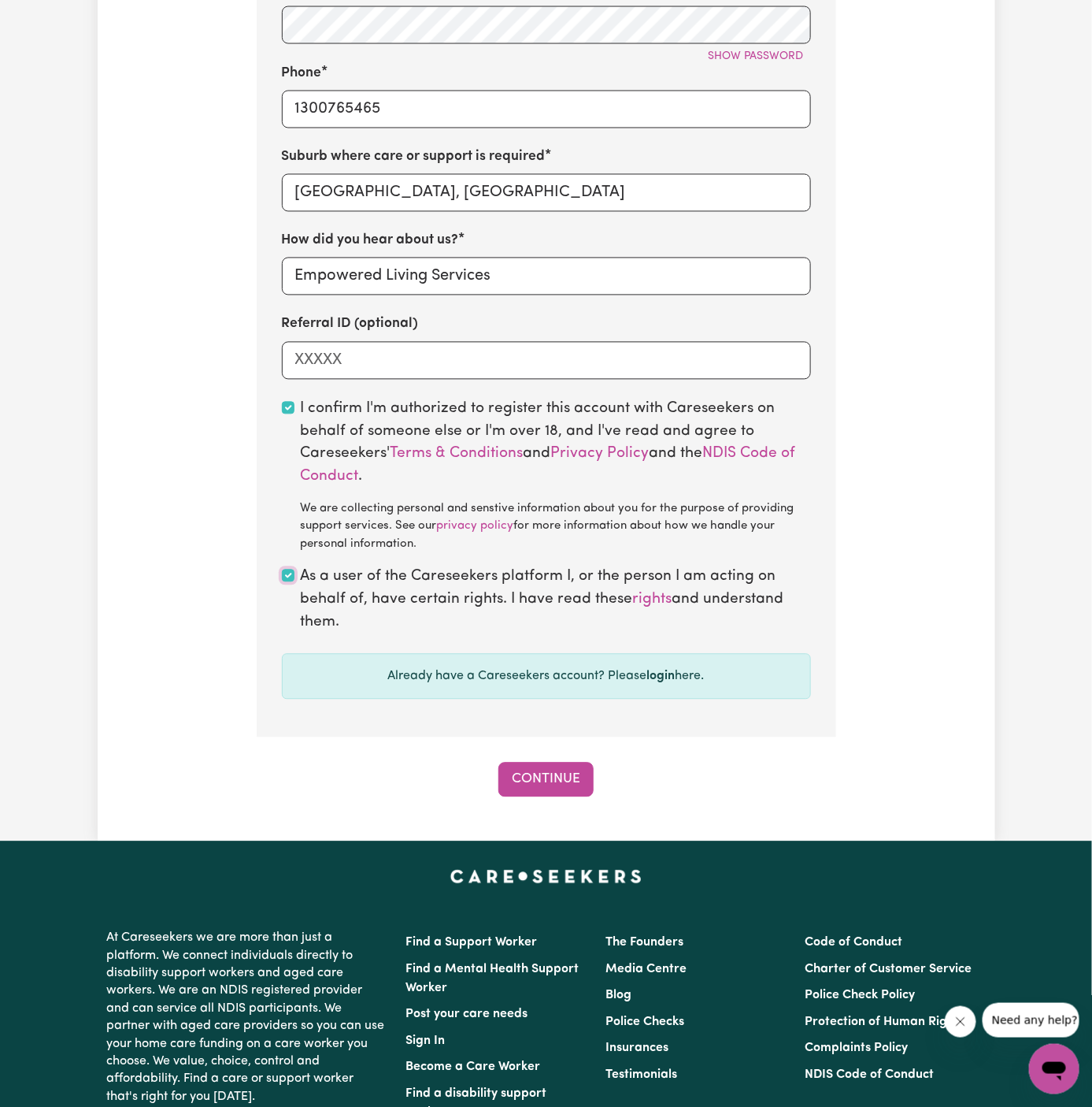
scroll to position [1026, 0]
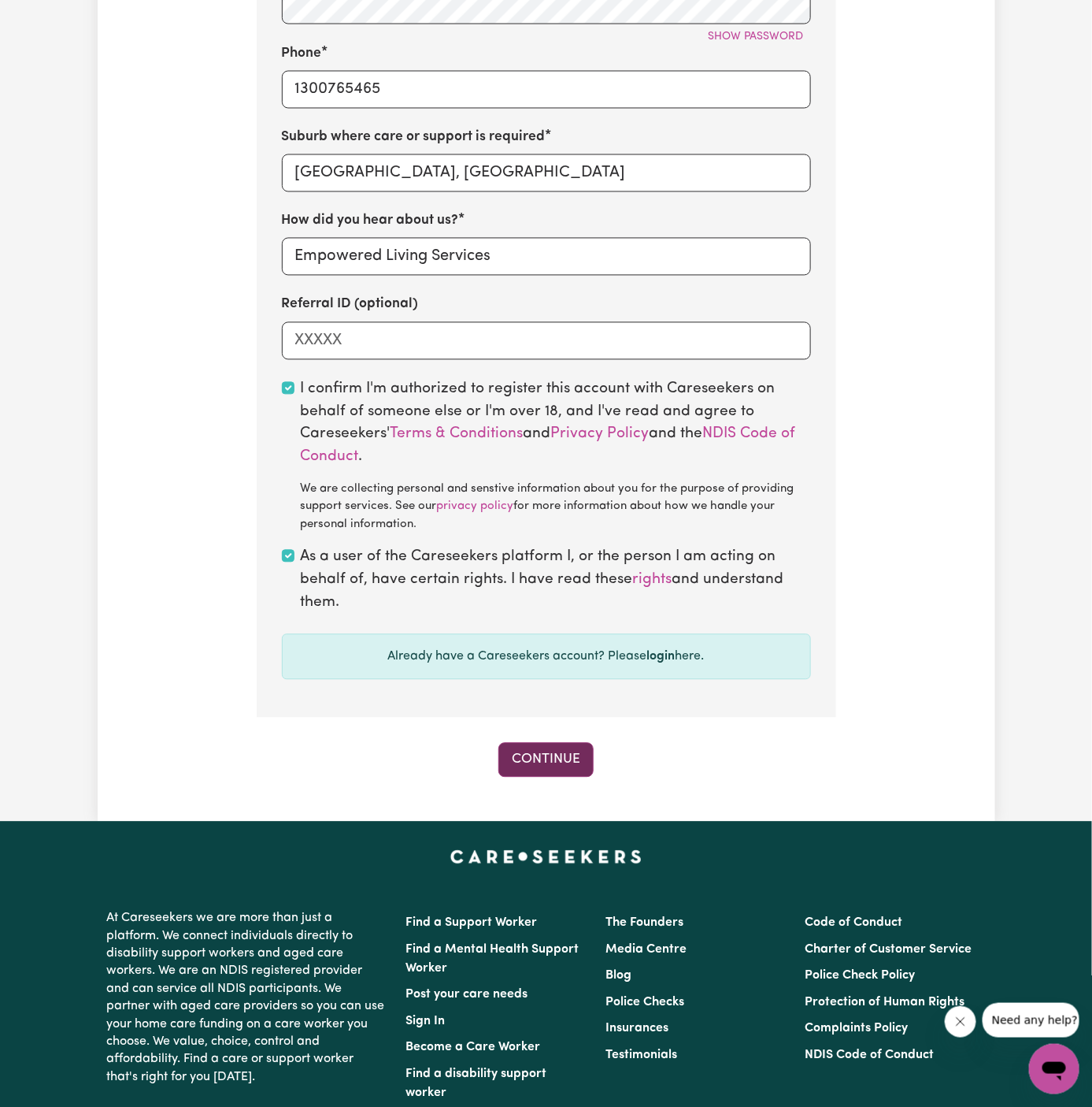
click at [532, 746] on button "Continue" at bounding box center [546, 760] width 96 height 35
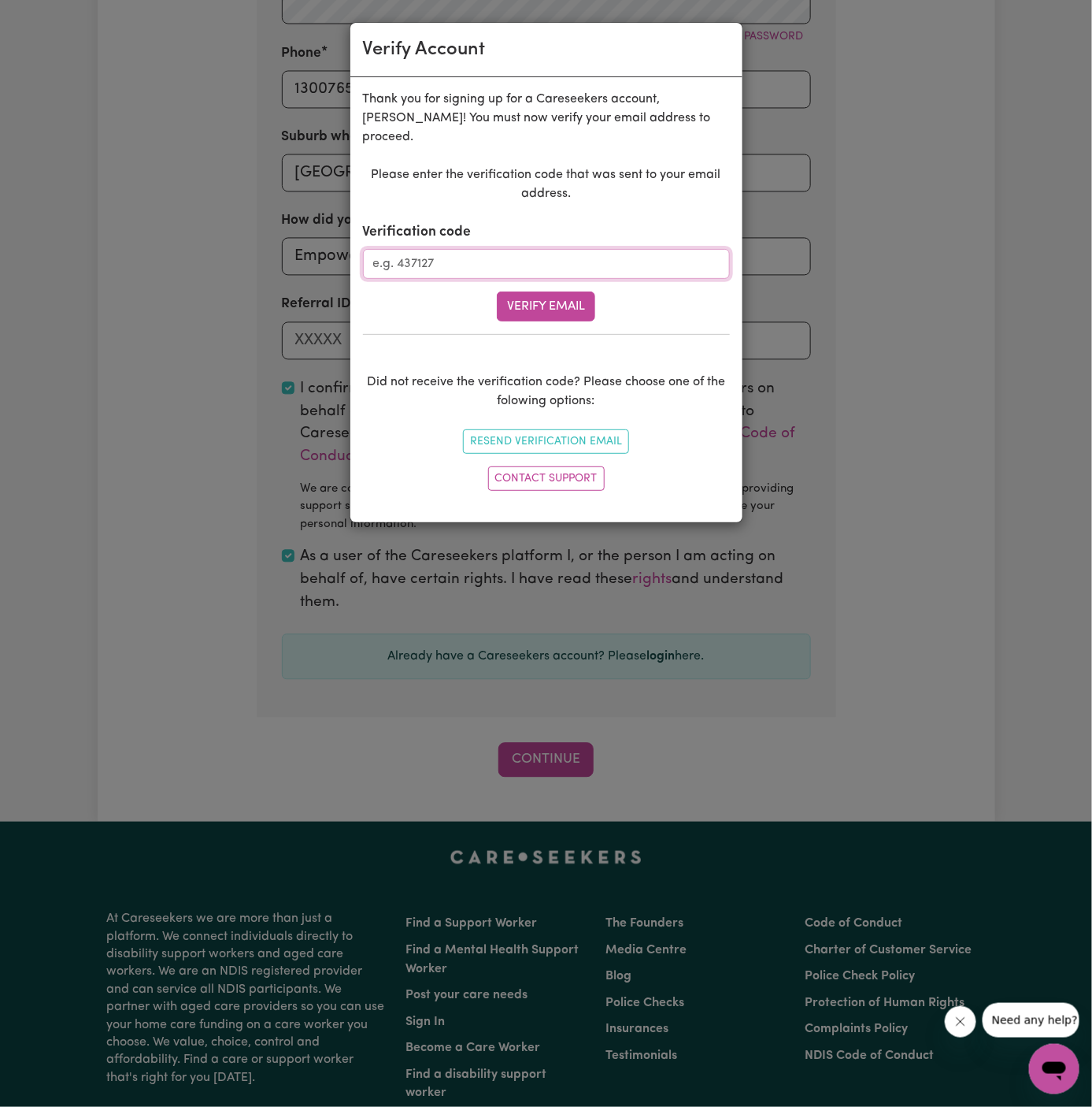
click at [462, 252] on input "Verification code" at bounding box center [546, 264] width 367 height 30
paste input "321665"
type input "321665"
click at [541, 297] on button "Verify Email" at bounding box center [546, 307] width 99 height 30
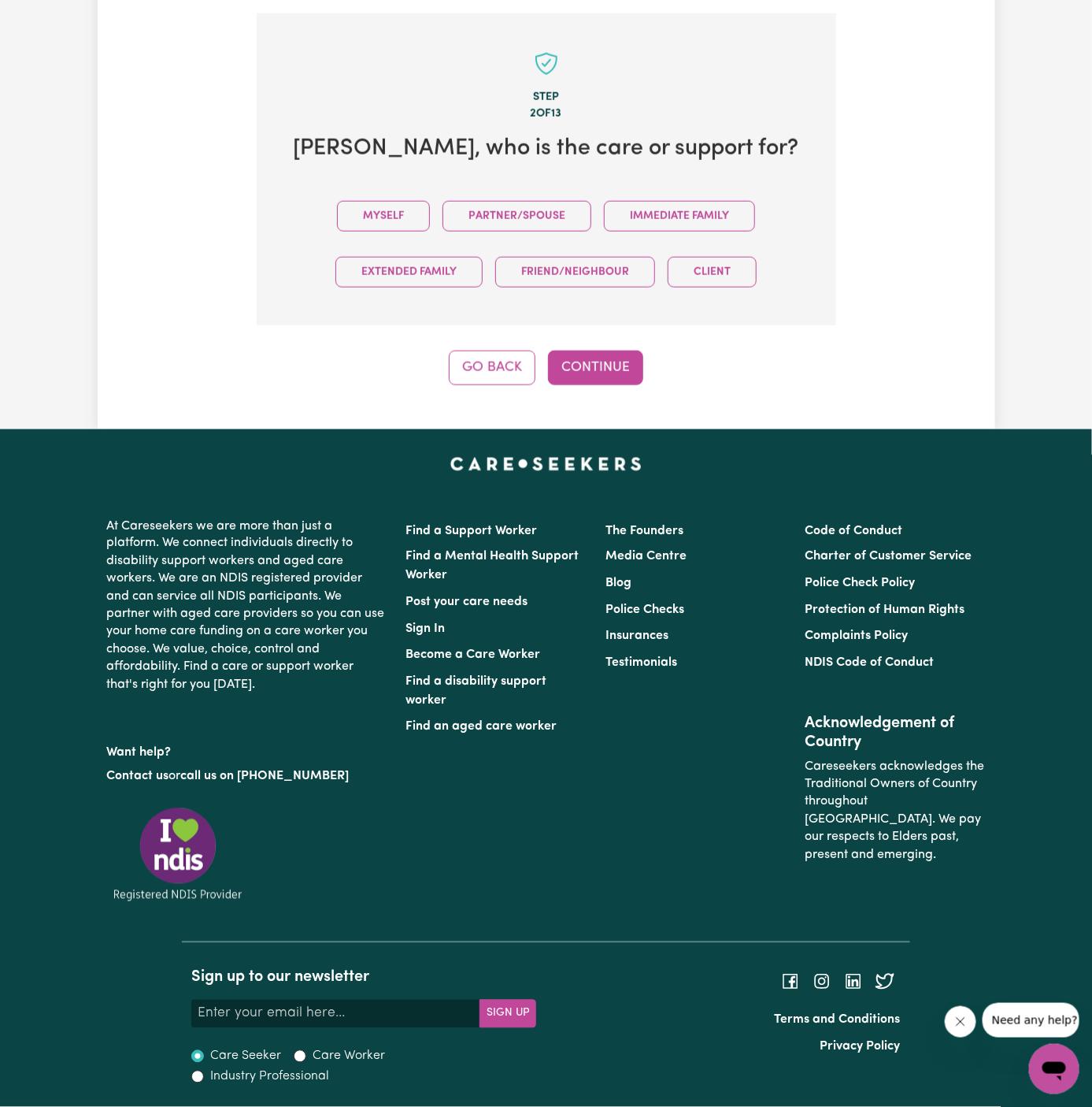
scroll to position [544, 0]
